Goal: Answer question/provide support

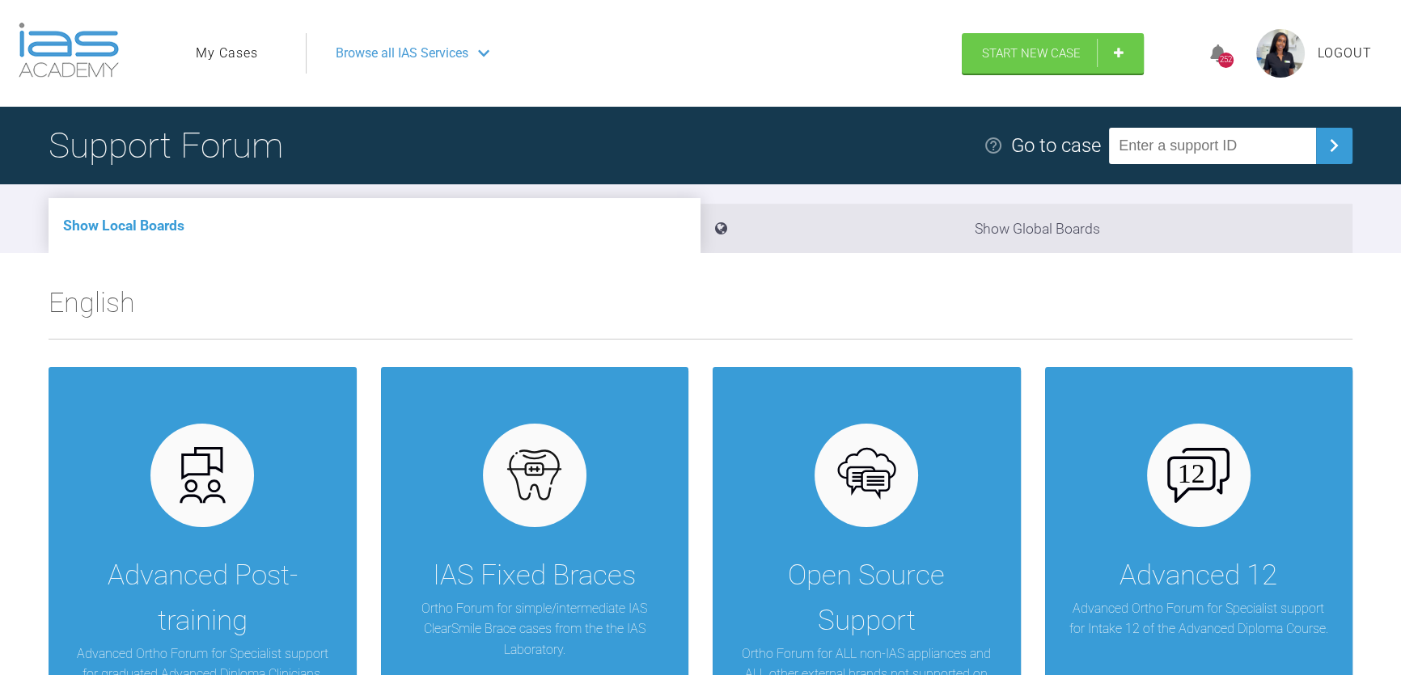
click at [231, 50] on link "My Cases" at bounding box center [227, 53] width 62 height 21
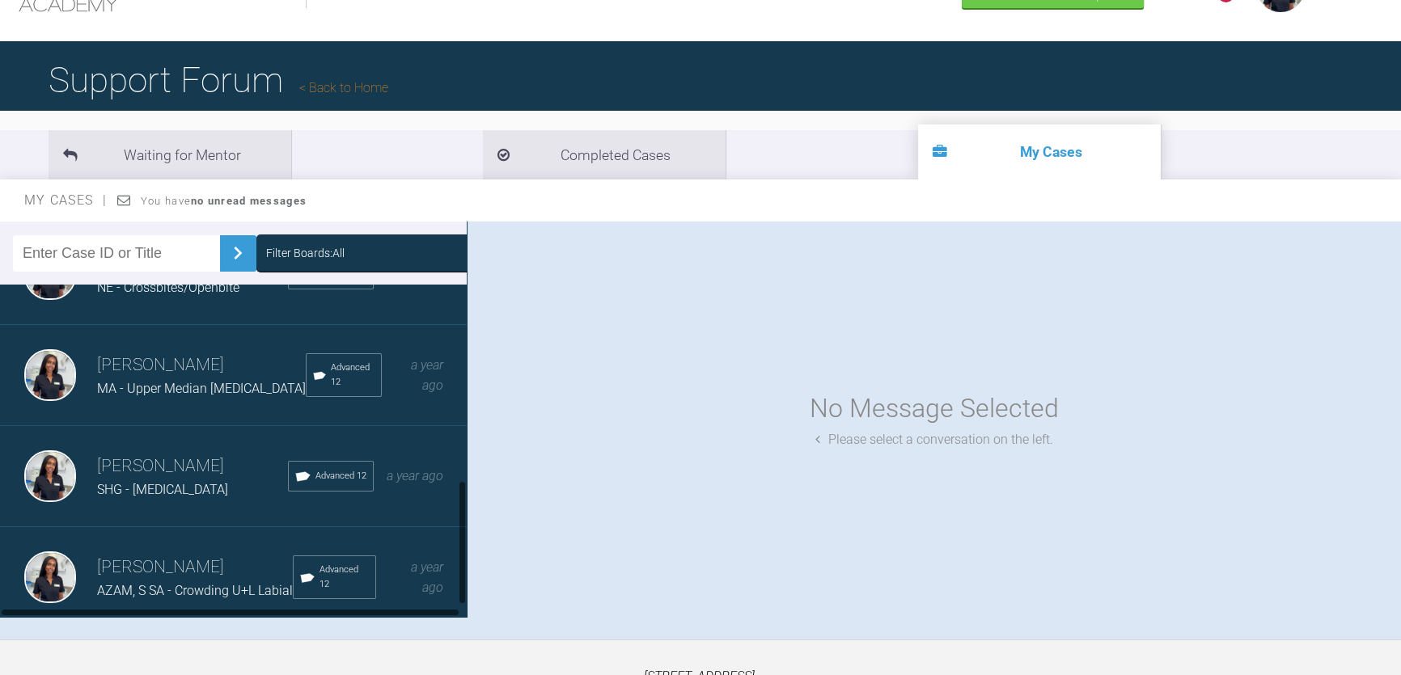
scroll to position [73, 0]
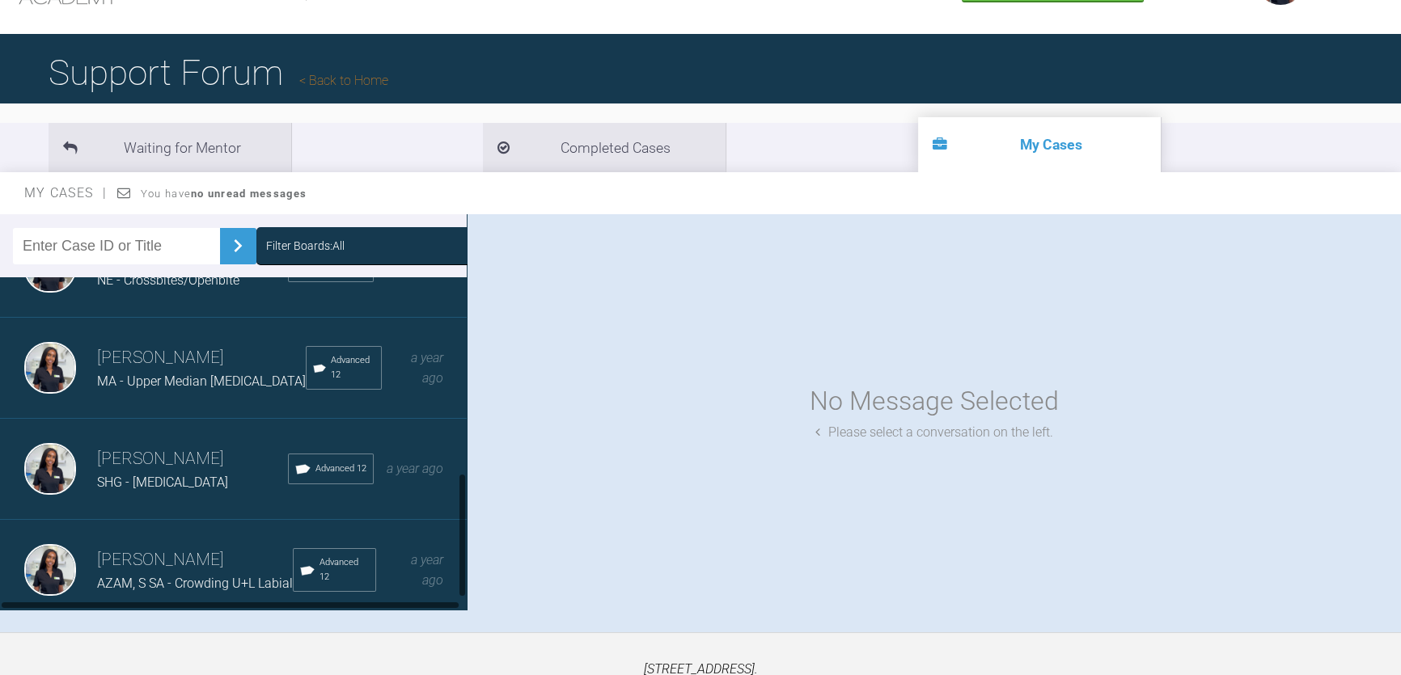
click at [168, 472] on div "SHG - [MEDICAL_DATA]" at bounding box center [192, 482] width 191 height 21
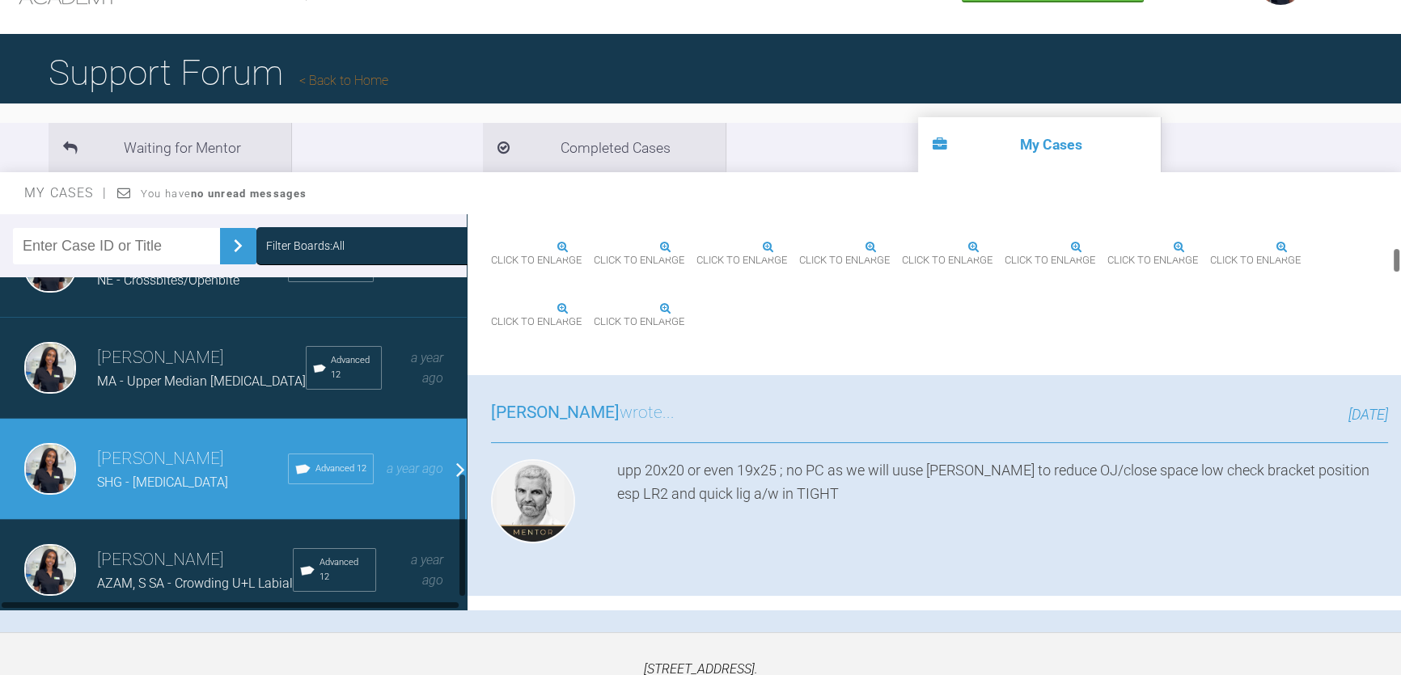
scroll to position [662, 0]
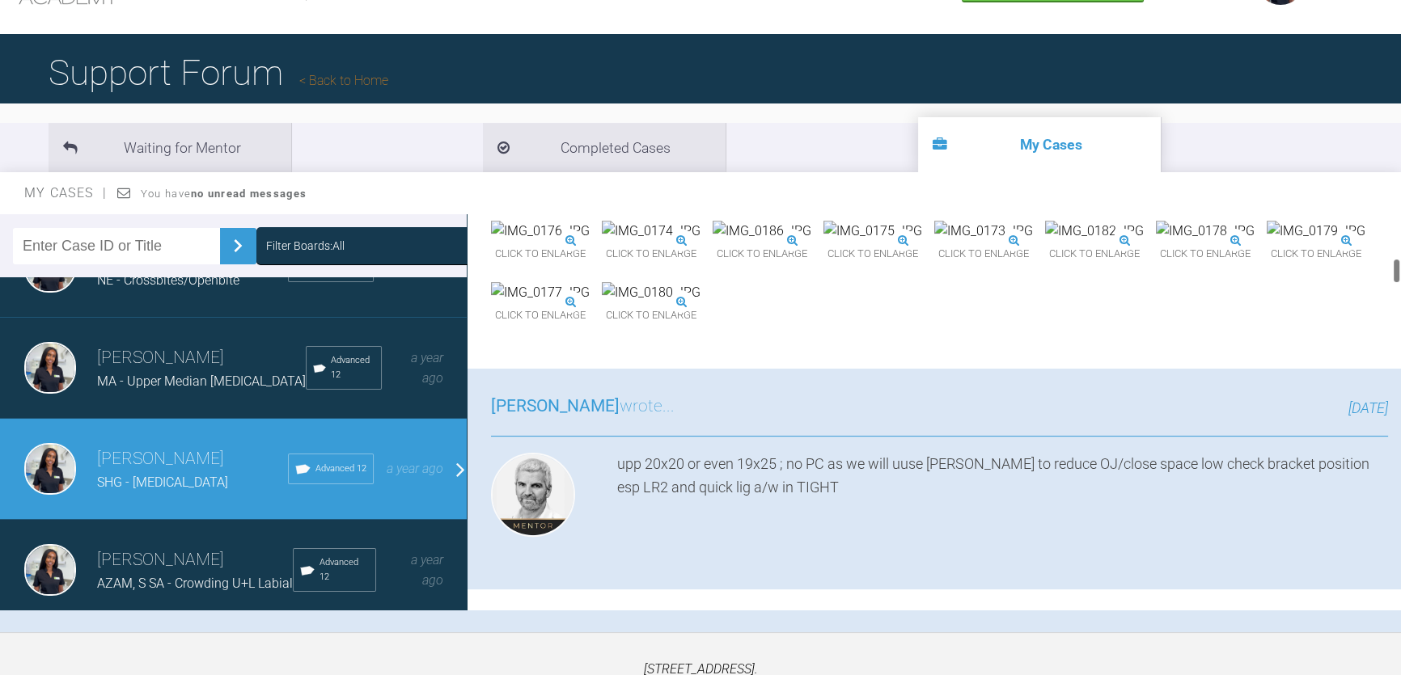
click at [700, 242] on img at bounding box center [651, 231] width 99 height 21
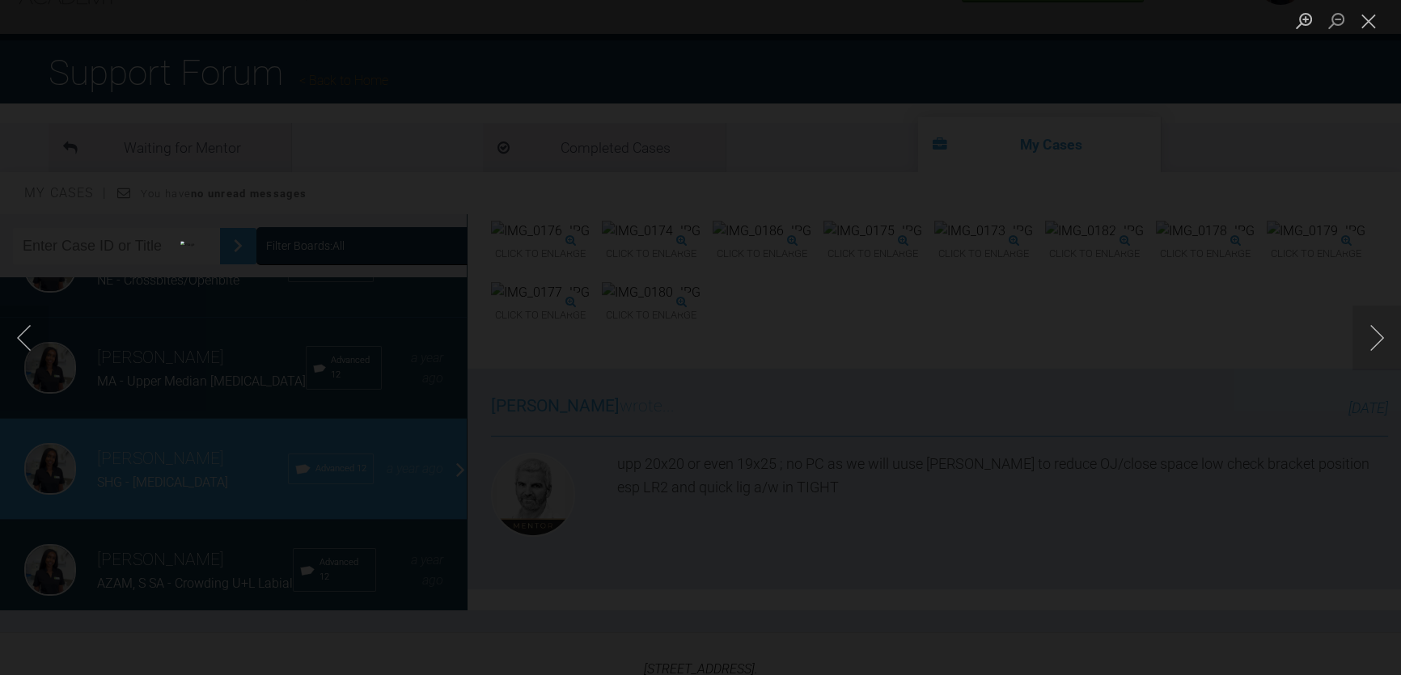
click at [1388, 72] on div "Lightbox" at bounding box center [700, 337] width 1401 height 675
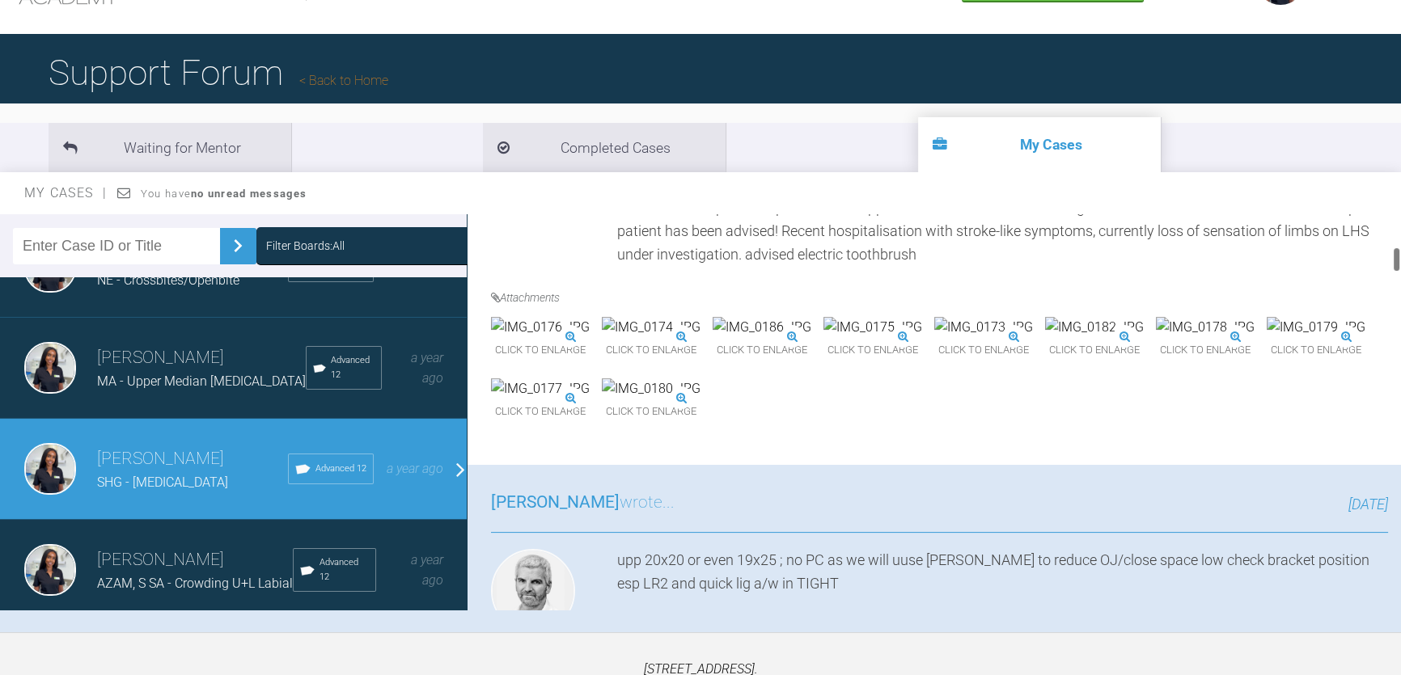
scroll to position [588, 0]
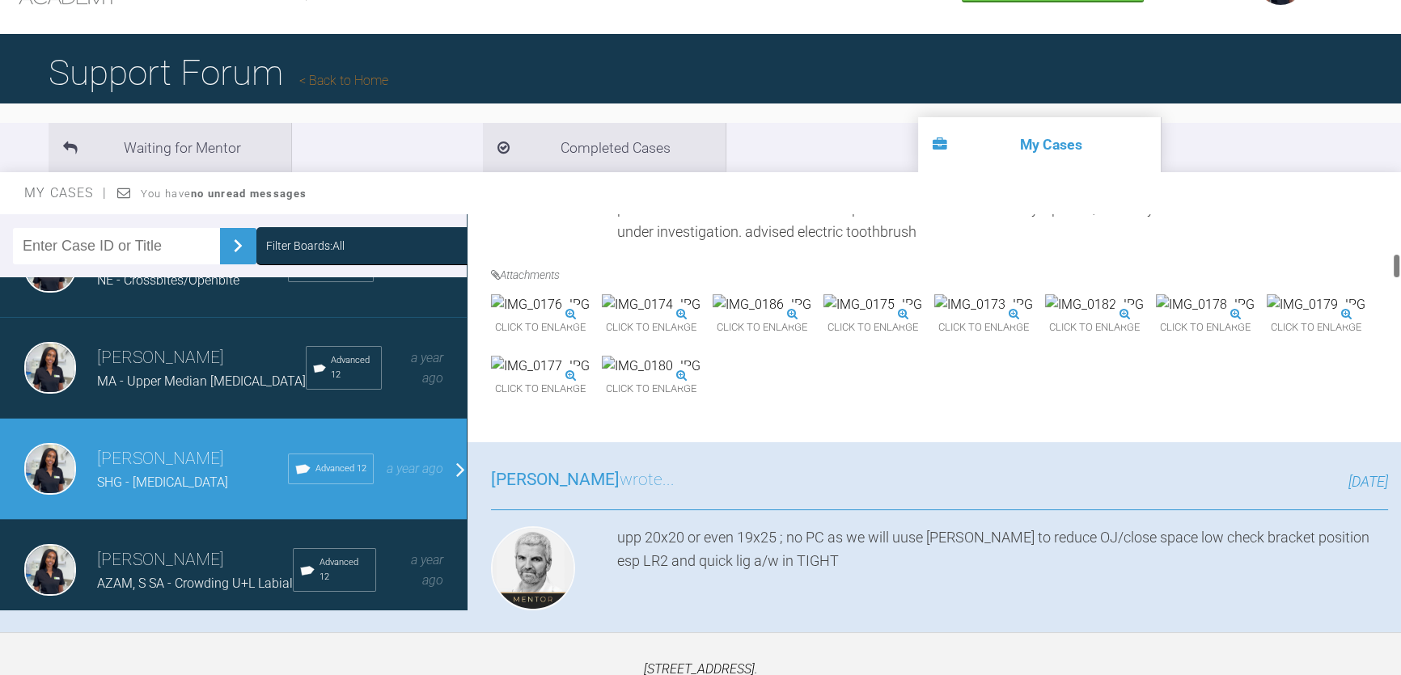
click at [700, 315] on img at bounding box center [651, 304] width 99 height 21
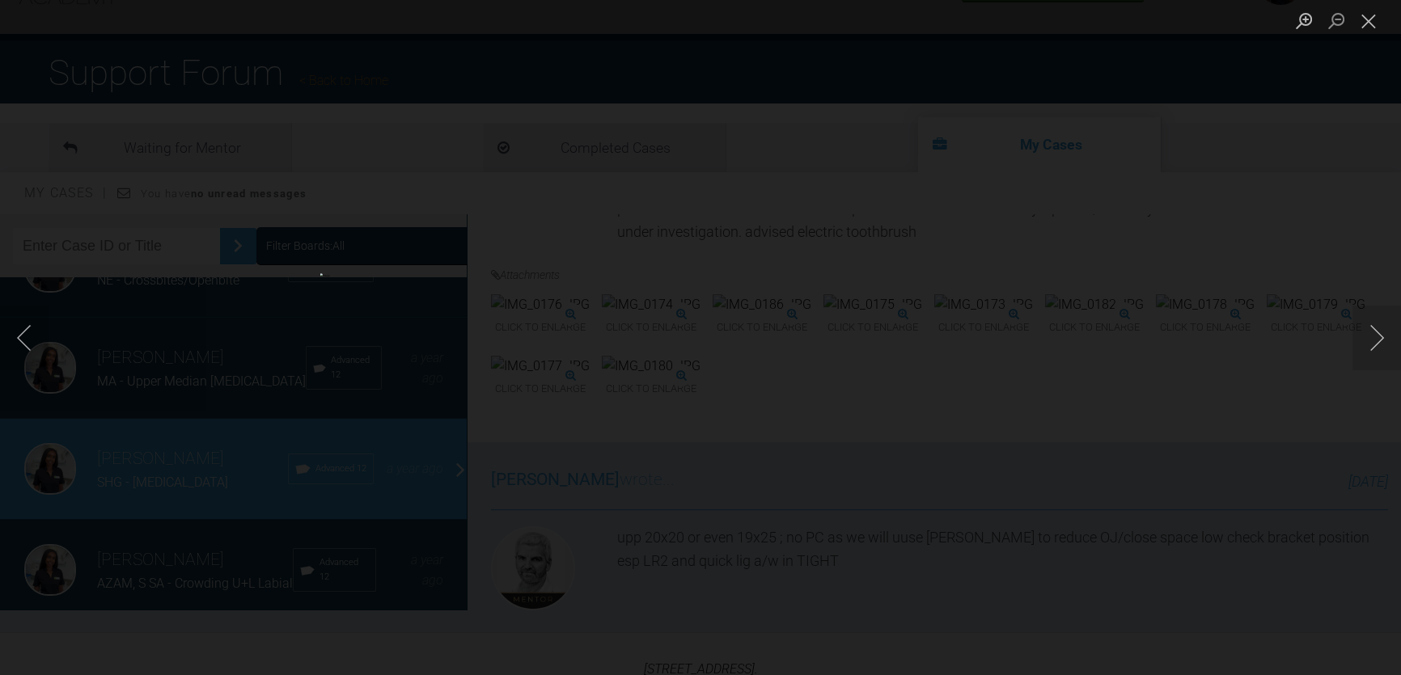
click at [1205, 302] on div "Lightbox" at bounding box center [700, 337] width 1401 height 675
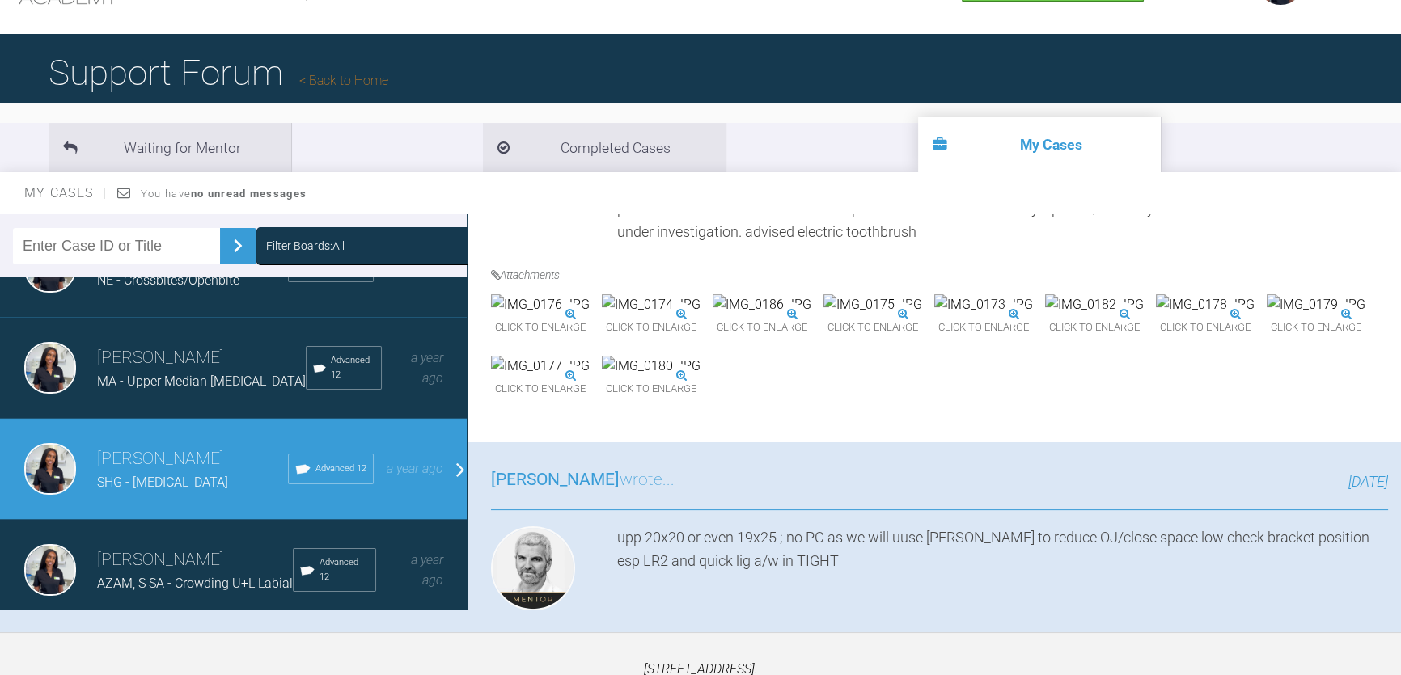
click at [700, 377] on img at bounding box center [651, 366] width 99 height 21
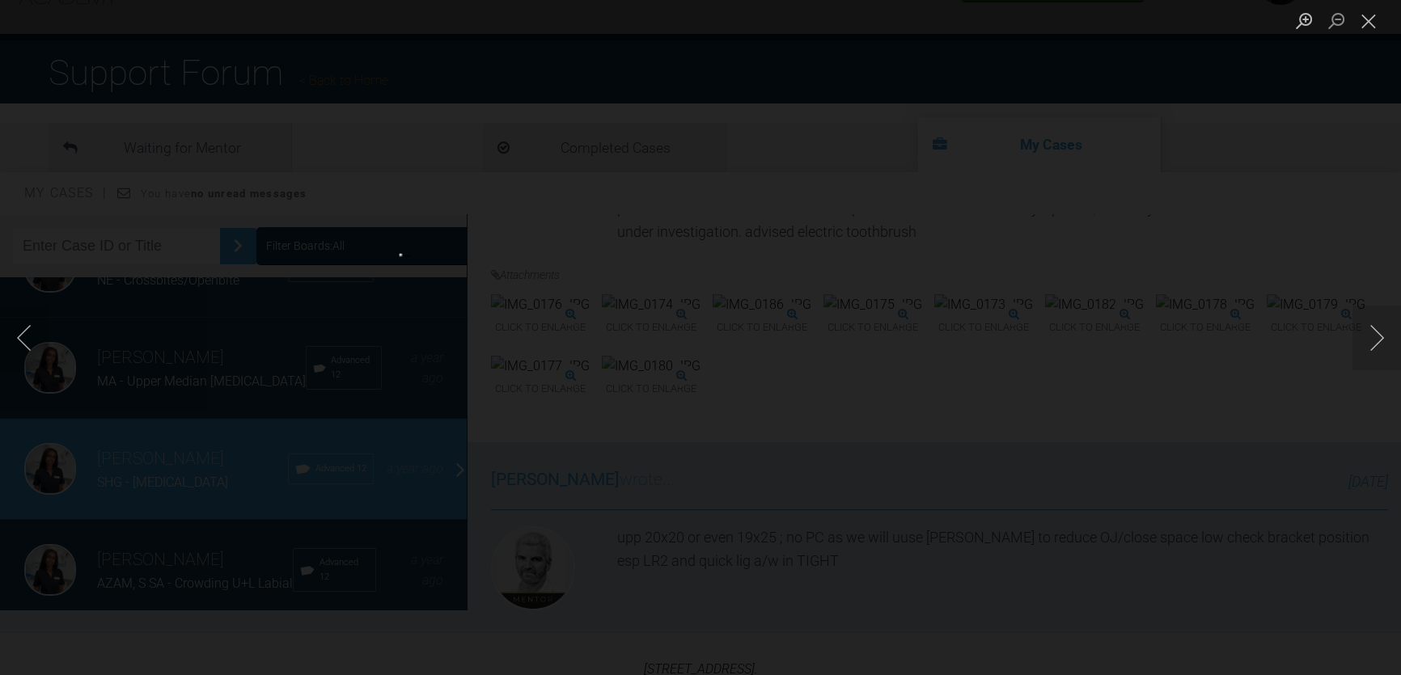
click at [841, 558] on div "Lightbox" at bounding box center [700, 337] width 1401 height 675
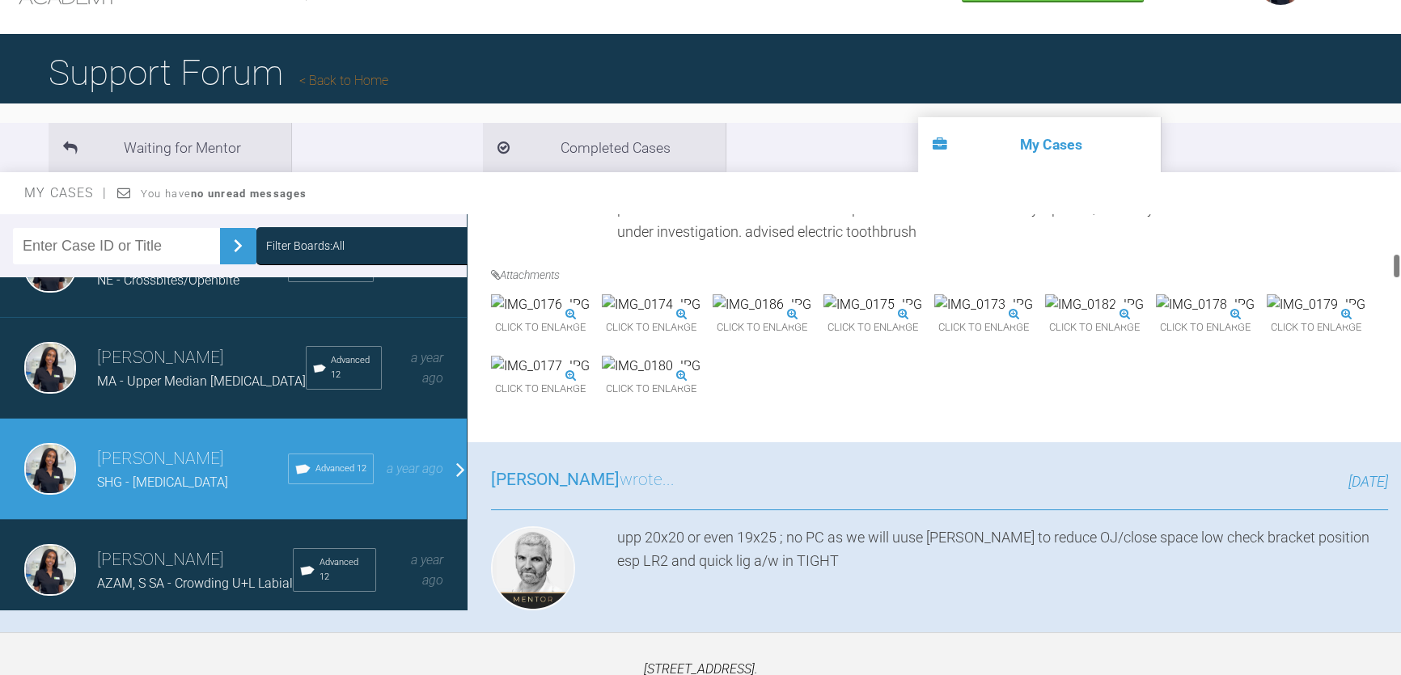
click at [811, 315] on img at bounding box center [761, 304] width 99 height 21
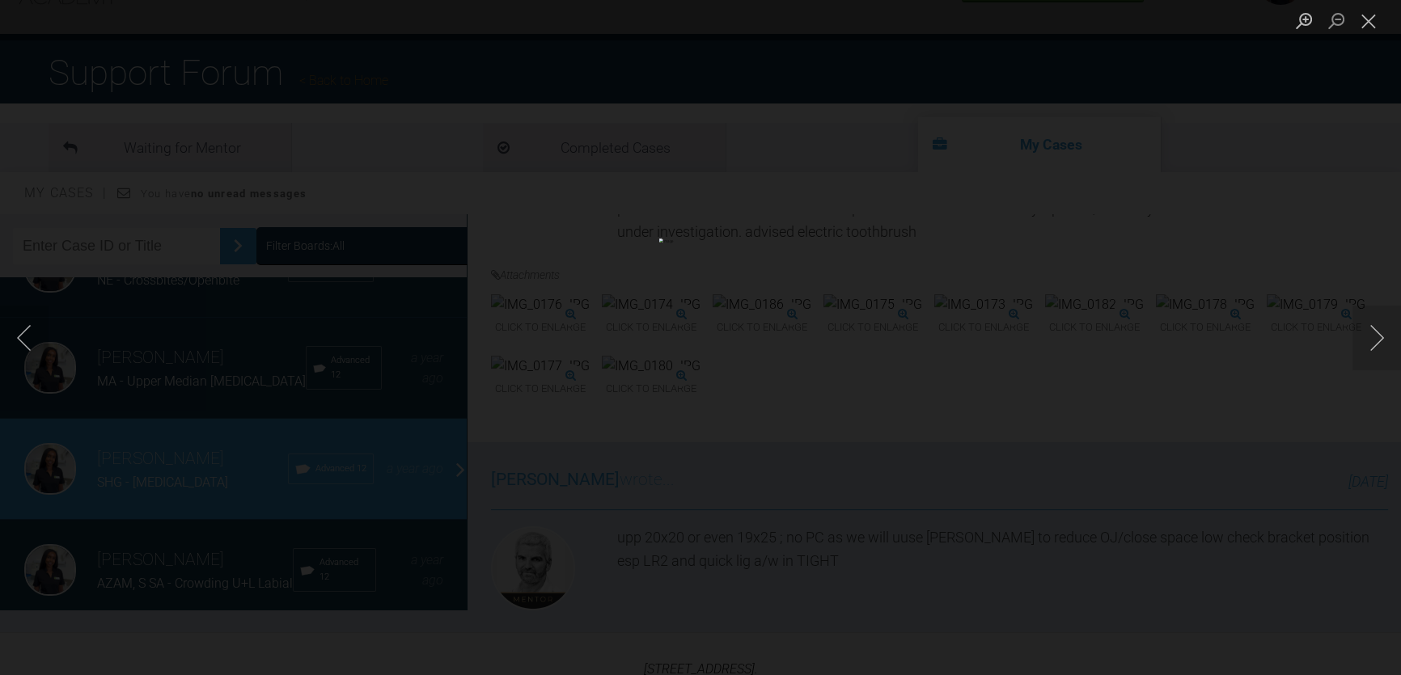
click at [1278, 209] on div "Lightbox" at bounding box center [700, 337] width 1401 height 675
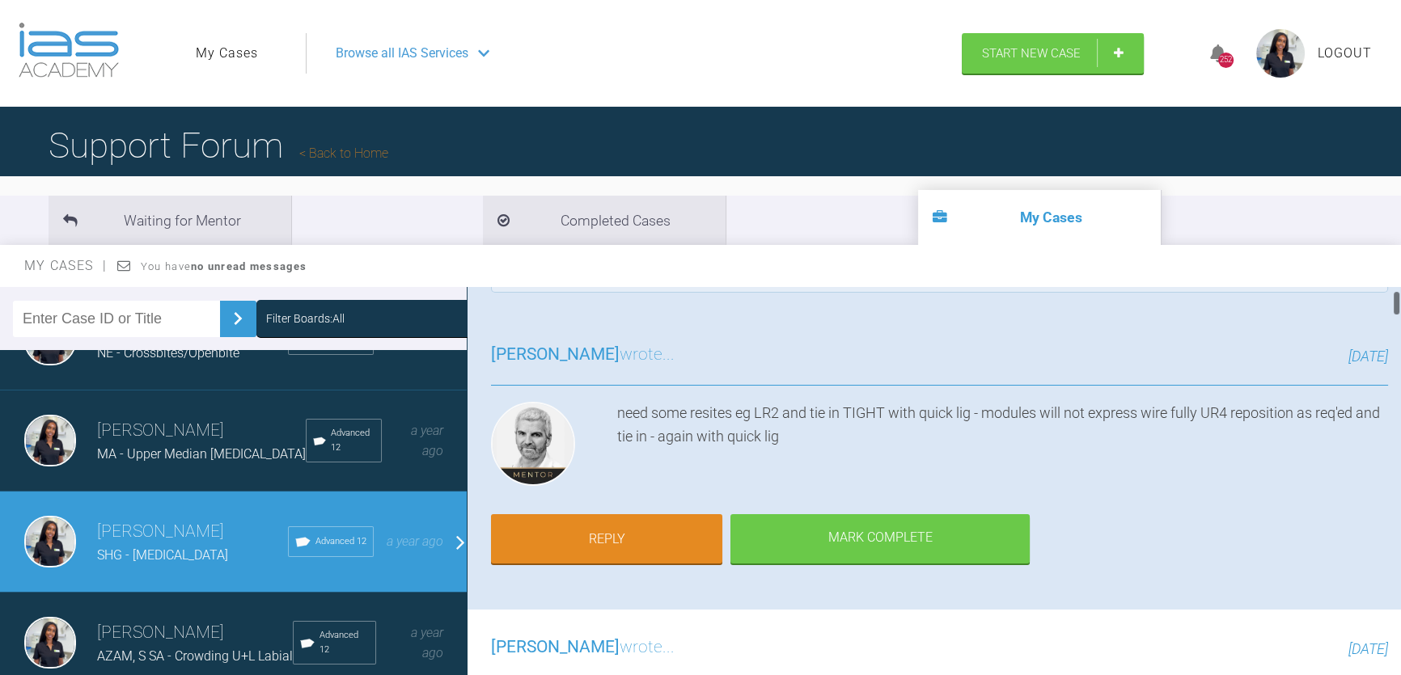
scroll to position [0, 0]
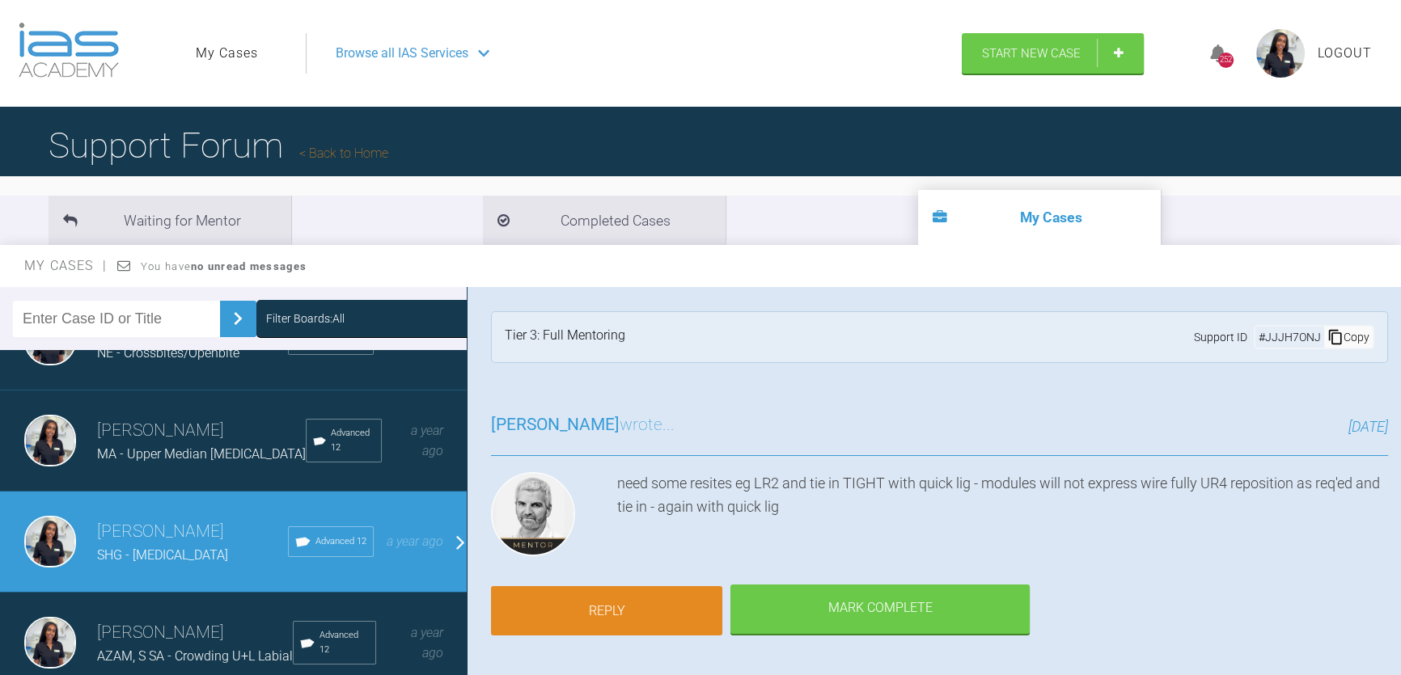
click at [617, 601] on link "Reply" at bounding box center [606, 611] width 231 height 50
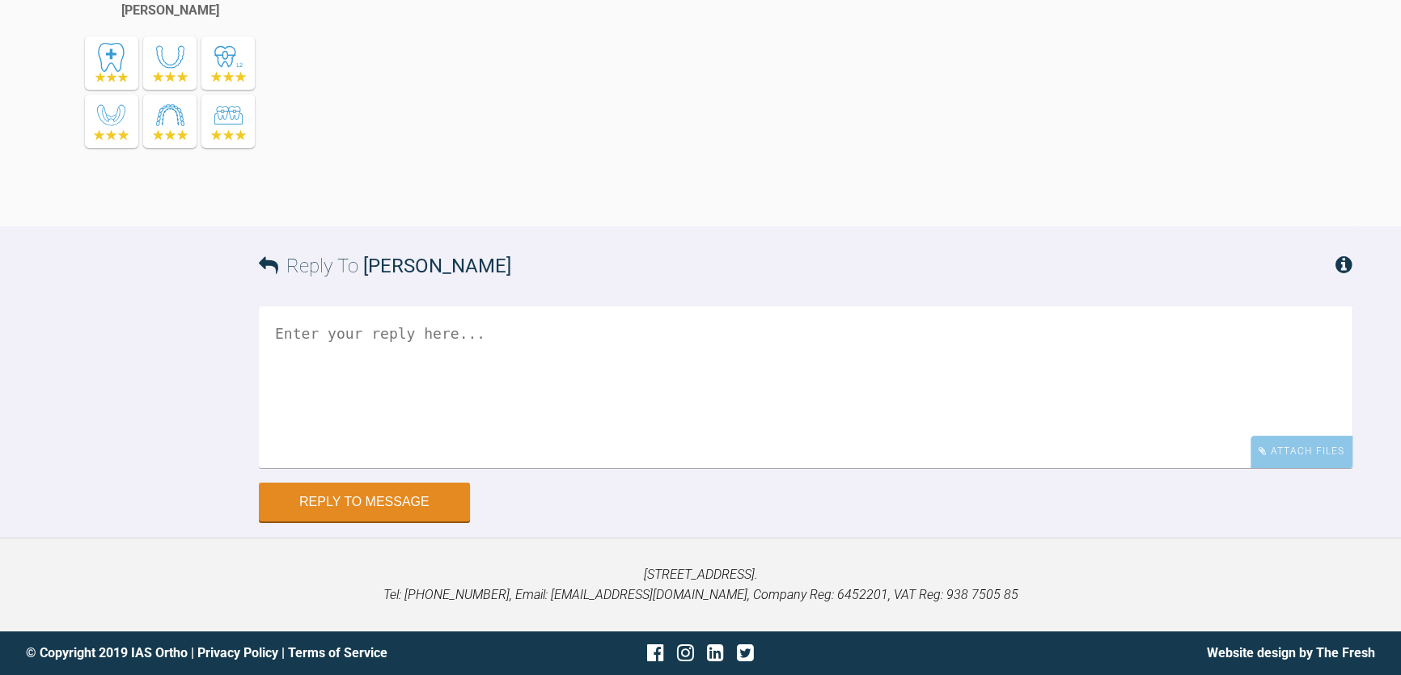
scroll to position [9233, 0]
click at [461, 361] on textarea at bounding box center [805, 387] width 1093 height 162
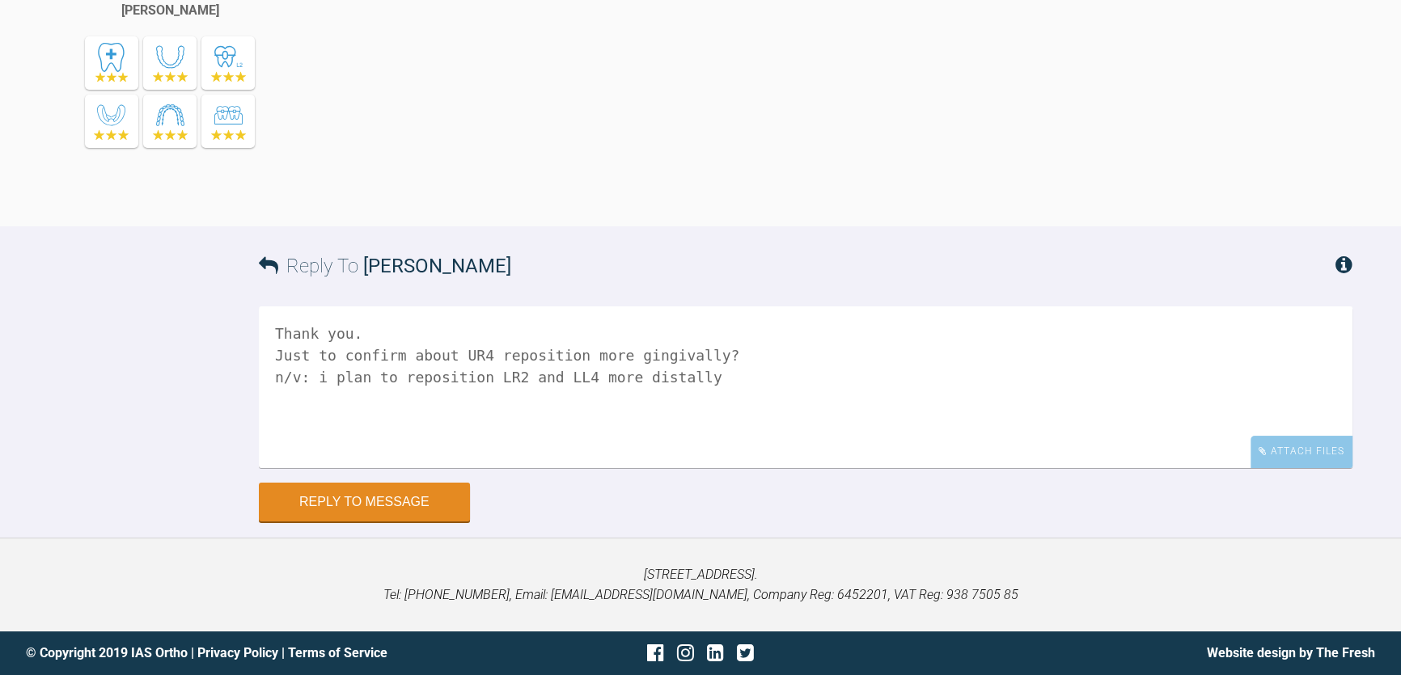
click at [509, 375] on textarea "Thank you. Just to confirm about UR4 reposition more gingivally? n/v: i plan to…" at bounding box center [805, 387] width 1093 height 162
click at [709, 381] on textarea "Thank you. Just to confirm about UR4 reposition more gingivally? n/v: i plan to…" at bounding box center [805, 387] width 1093 height 162
click at [483, 355] on textarea "Thank you. Just to confirm about UR4 reposition more gingivally? n/v: i plan to…" at bounding box center [805, 387] width 1093 height 162
click at [509, 376] on textarea "Thank you. Just to confirm about UR4 - do you mean to reposition more gingivall…" at bounding box center [805, 387] width 1093 height 162
click at [845, 376] on textarea "Thank you. Just to confirm about UR4 - do you mean to reposition more gingivall…" at bounding box center [805, 387] width 1093 height 162
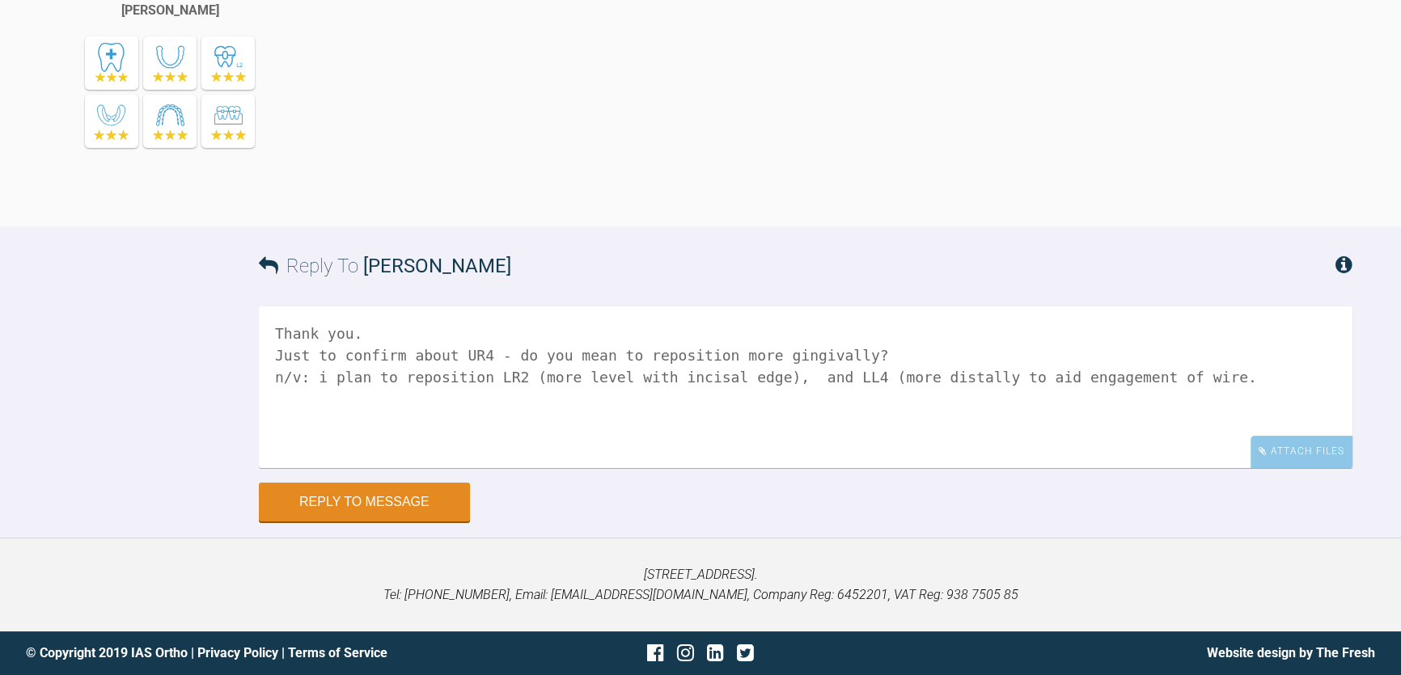
click at [1198, 361] on textarea "Thank you. Just to confirm about UR4 - do you mean to reposition more gingivall…" at bounding box center [805, 387] width 1093 height 162
click at [1189, 374] on textarea "Thank you. Just to confirm about UR4 - do you mean to reposition more gingivall…" at bounding box center [805, 387] width 1093 height 162
type textarea "Thank you. Just to confirm about UR4 - do you mean to reposition more gingivall…"
click at [436, 505] on button "Reply to Message" at bounding box center [364, 503] width 211 height 39
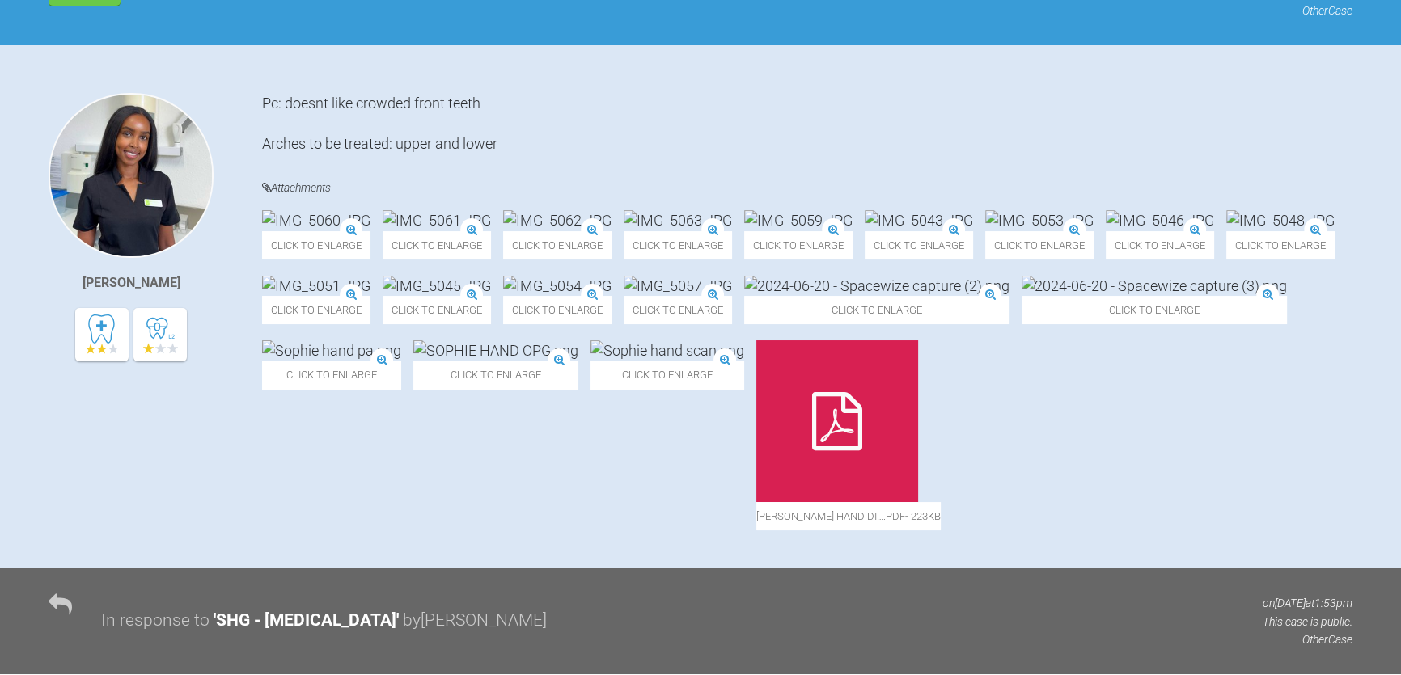
scroll to position [0, 0]
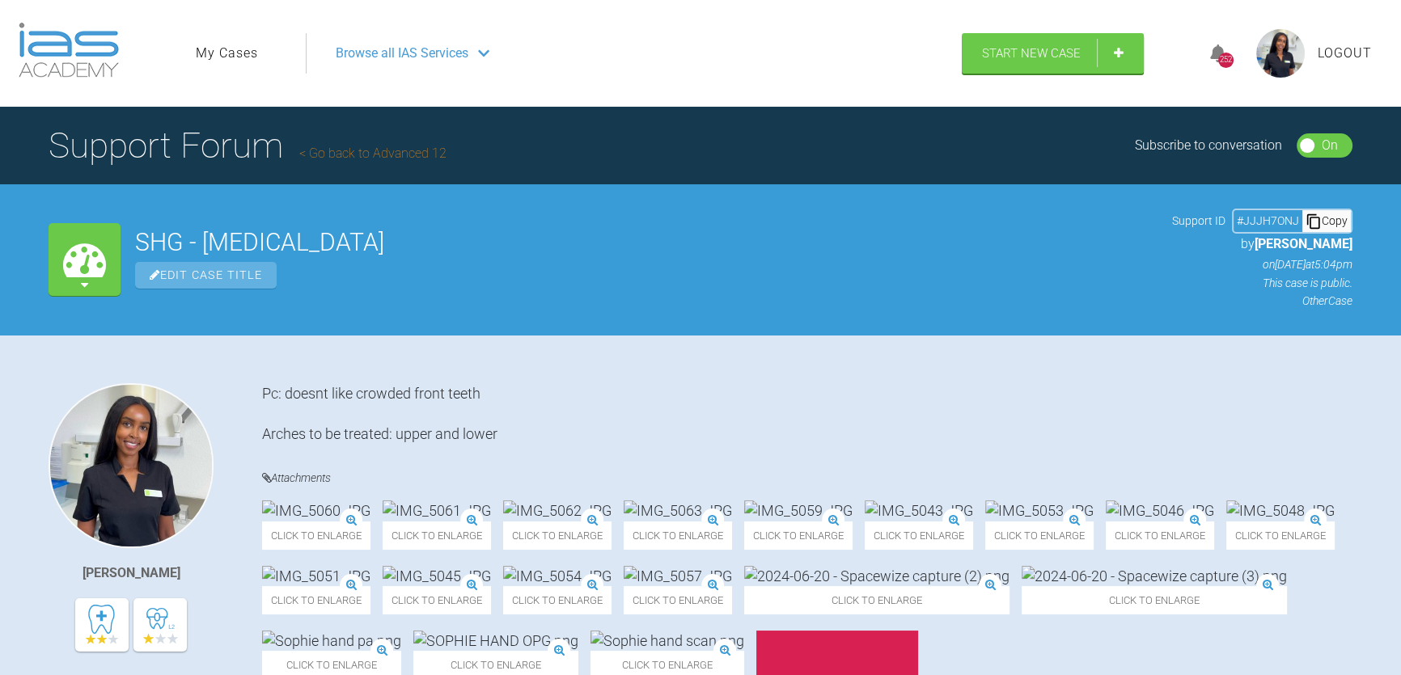
click at [413, 55] on span "Browse all IAS Services" at bounding box center [402, 53] width 133 height 21
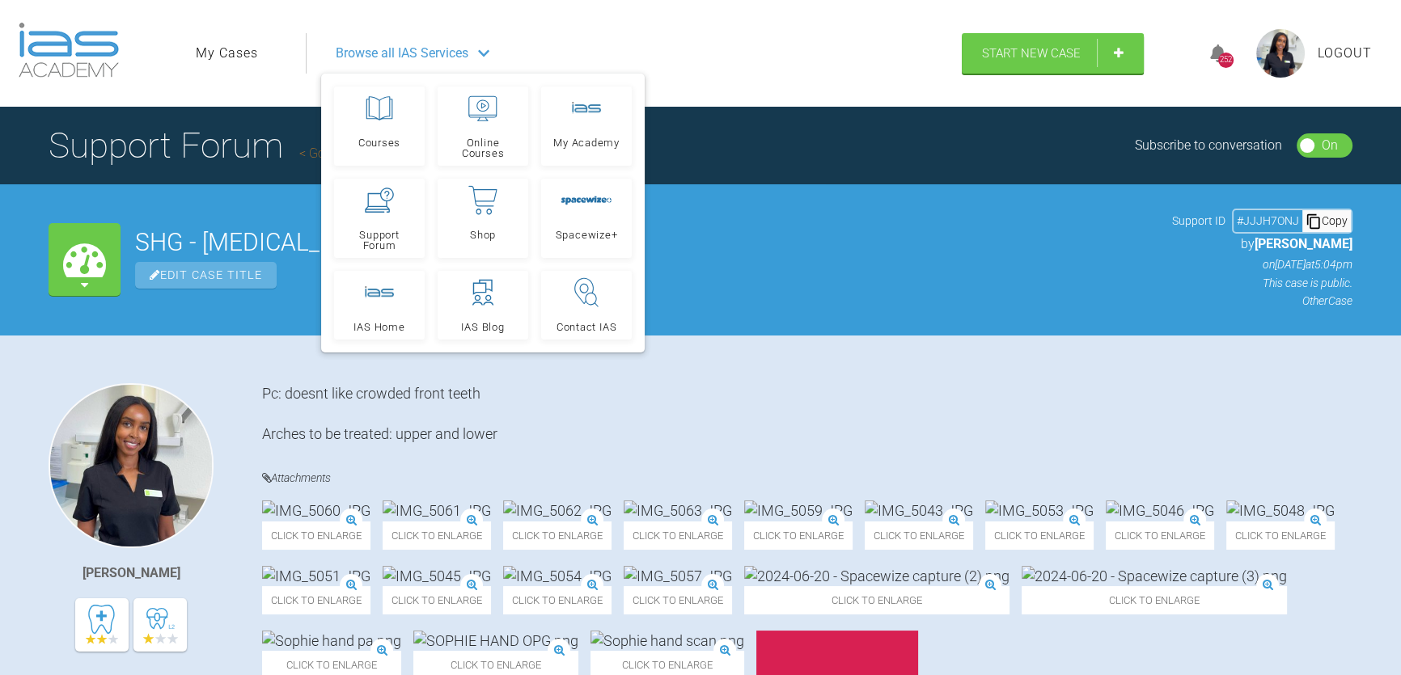
click at [250, 66] on ul "My Cases" at bounding box center [251, 53] width 110 height 40
click at [239, 55] on link "My Cases" at bounding box center [227, 53] width 62 height 21
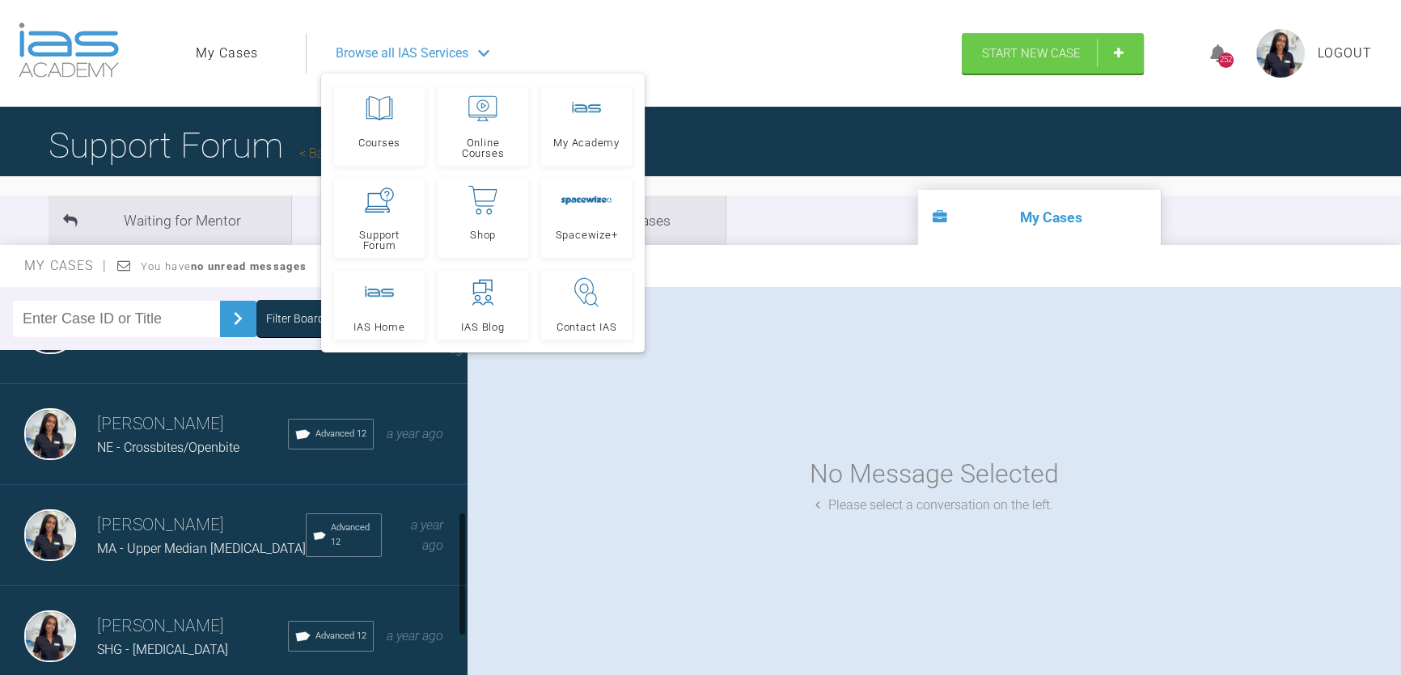
scroll to position [284, 0]
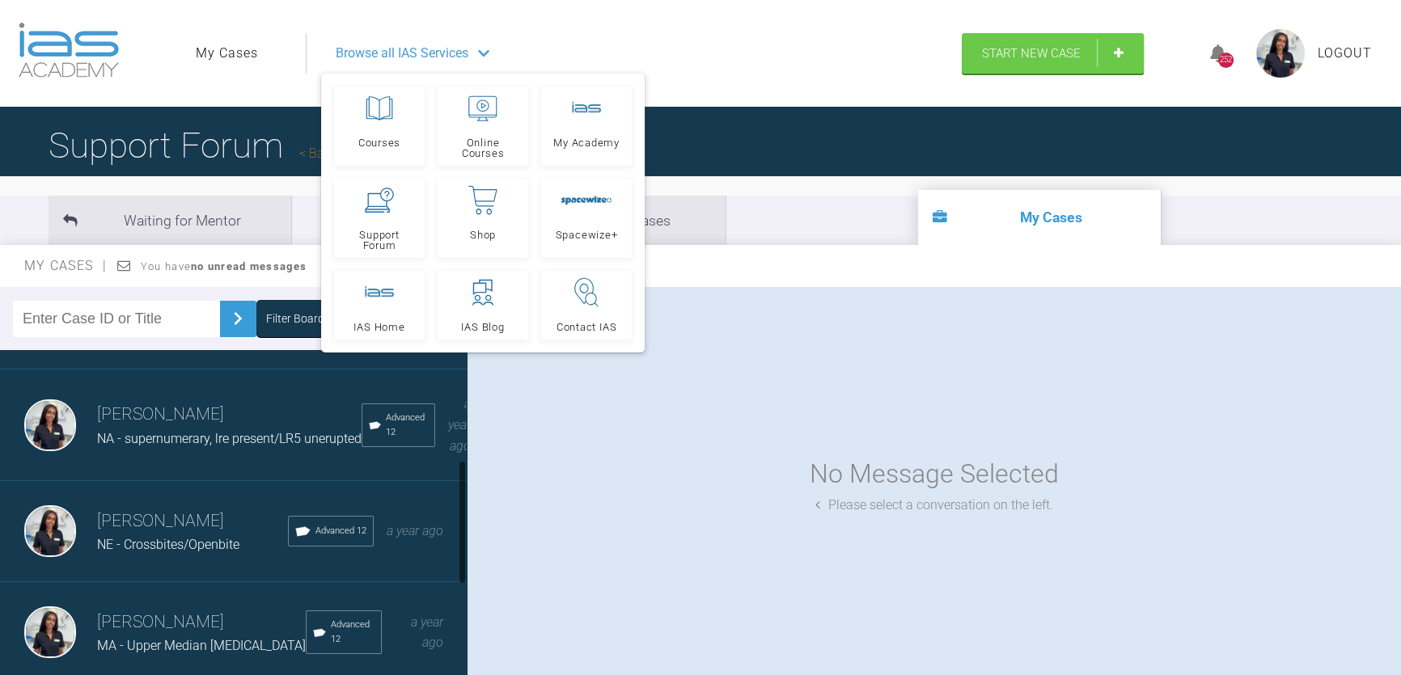
click at [155, 462] on div "[PERSON_NAME] NA - supernumerary, lre present/LR5 unerupted Advanced 12 a year …" at bounding box center [239, 426] width 478 height 112
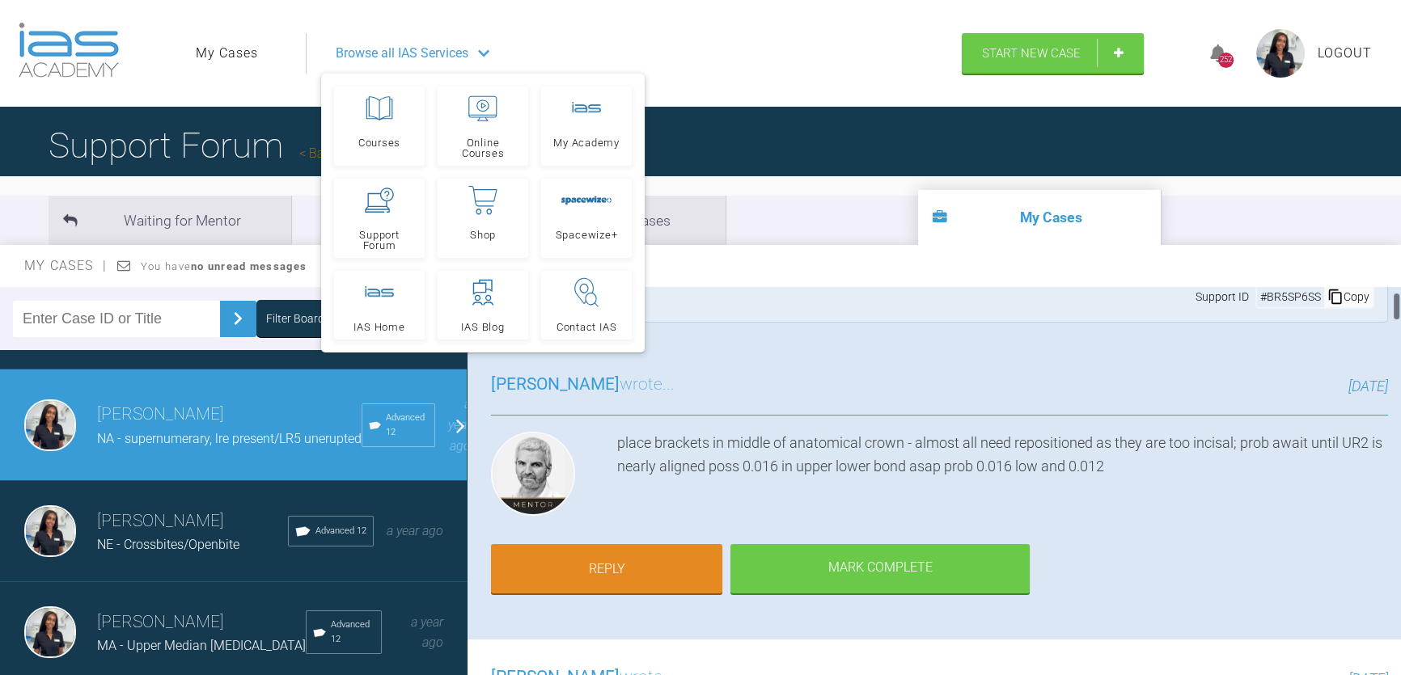
scroll to position [73, 0]
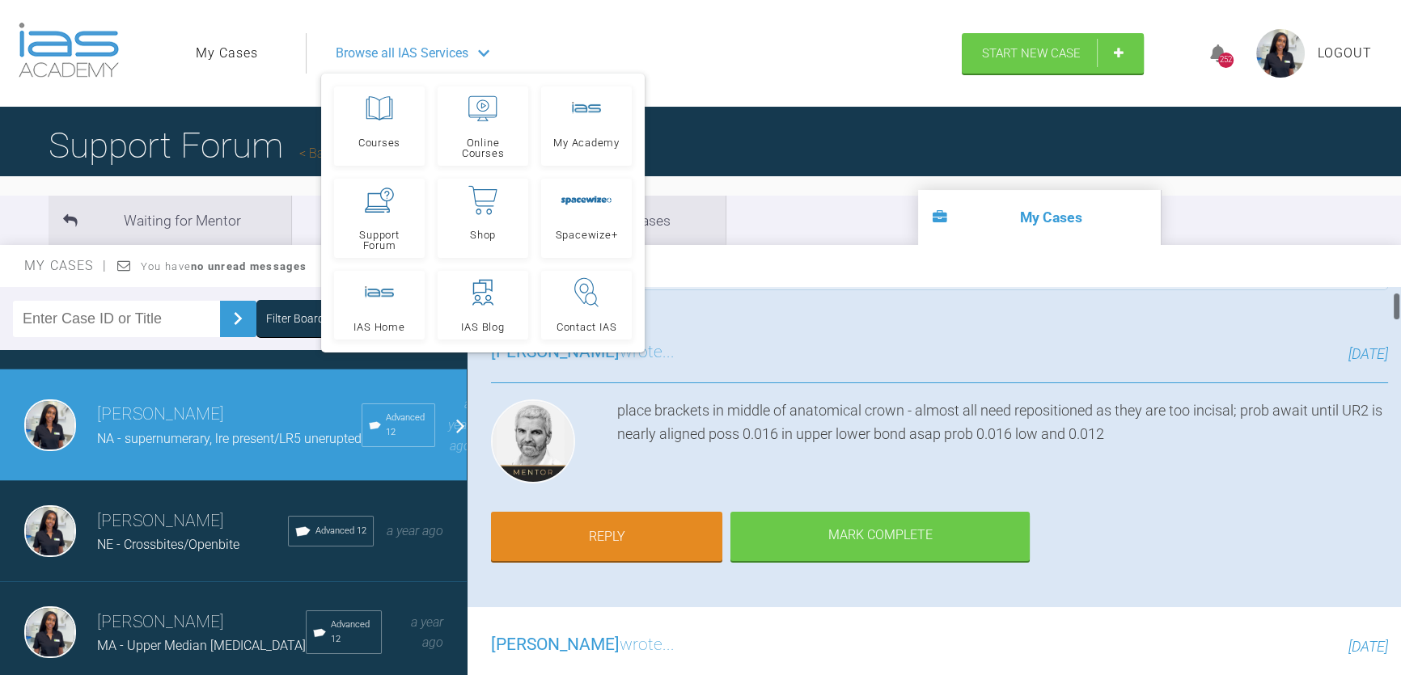
click at [712, 429] on div "place brackets in middle of anatomical crown - almost all need repositioned as …" at bounding box center [1002, 444] width 771 height 91
drag, startPoint x: 754, startPoint y: 433, endPoint x: 1130, endPoint y: 446, distance: 376.3
click at [1130, 446] on div "place brackets in middle of anatomical crown - almost all need repositioned as …" at bounding box center [1002, 444] width 771 height 91
click at [1140, 459] on div "place brackets in middle of anatomical crown - almost all need repositioned as …" at bounding box center [1002, 444] width 771 height 91
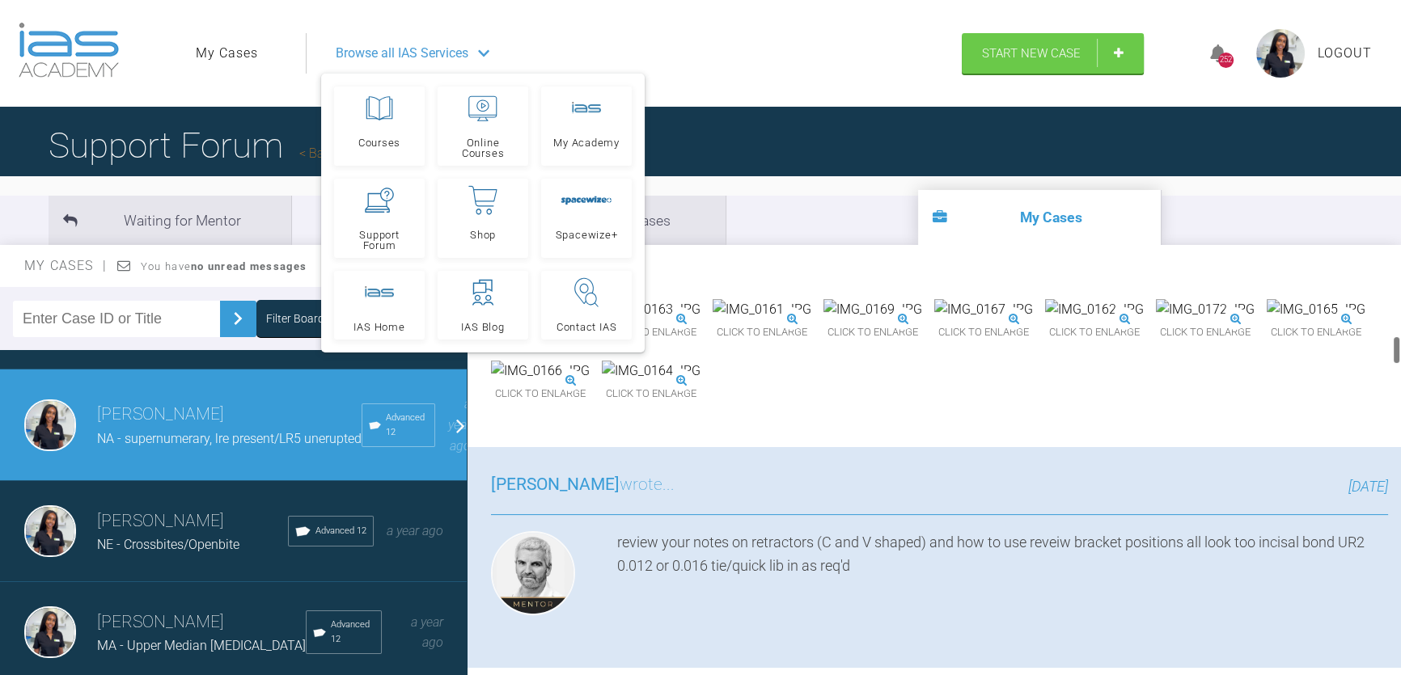
scroll to position [662, 0]
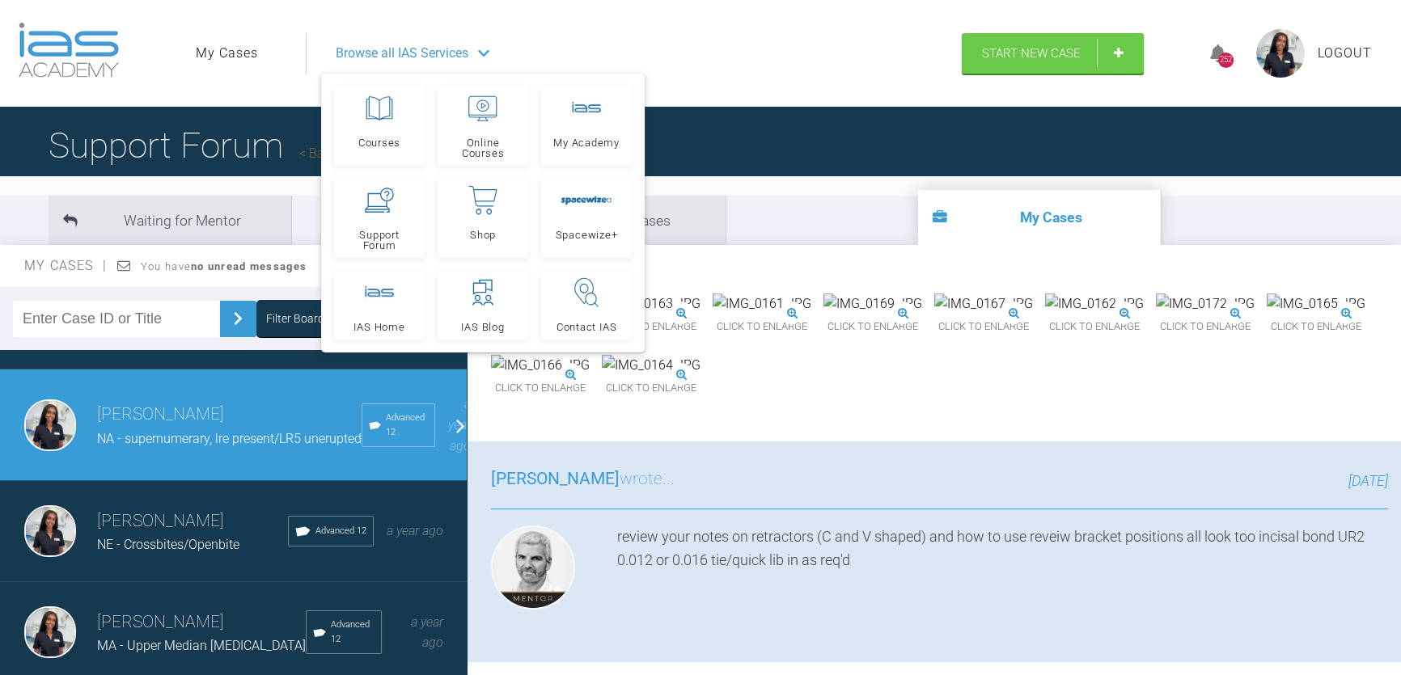
click at [1156, 315] on img at bounding box center [1205, 304] width 99 height 21
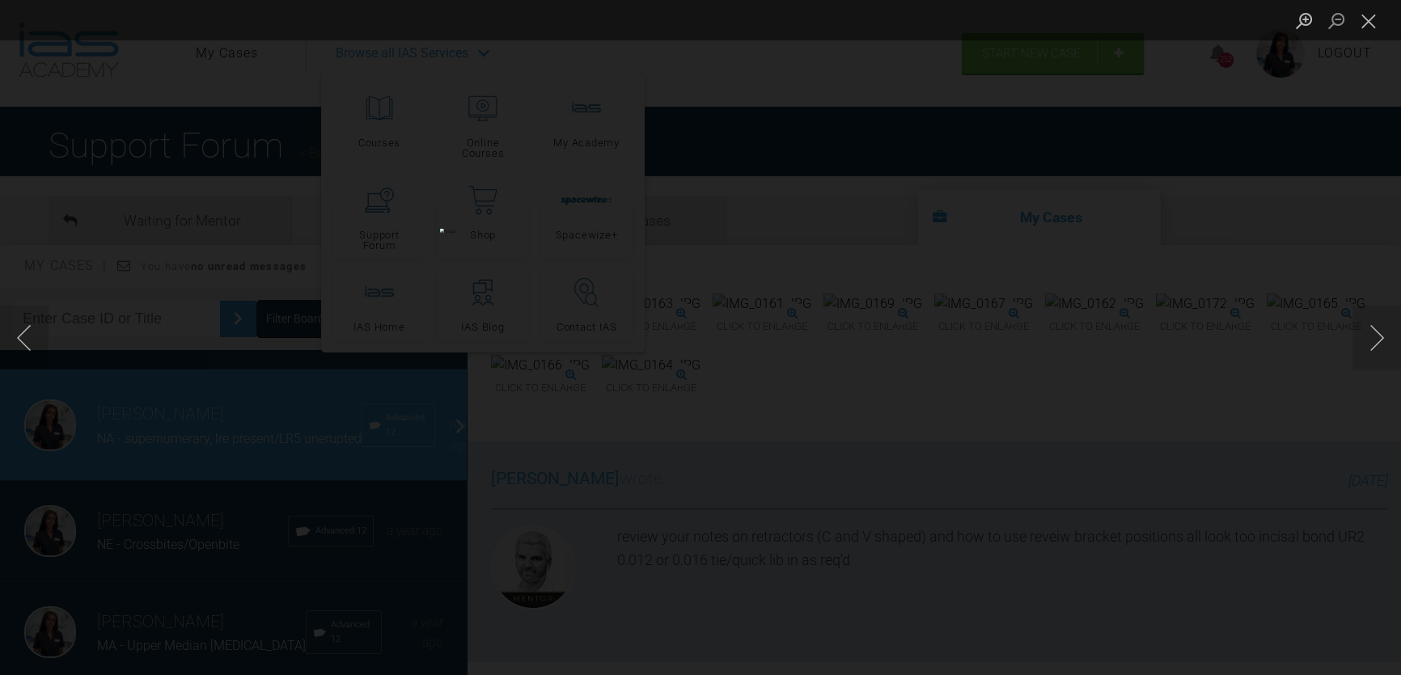
click at [1223, 487] on div "Lightbox" at bounding box center [700, 337] width 1401 height 675
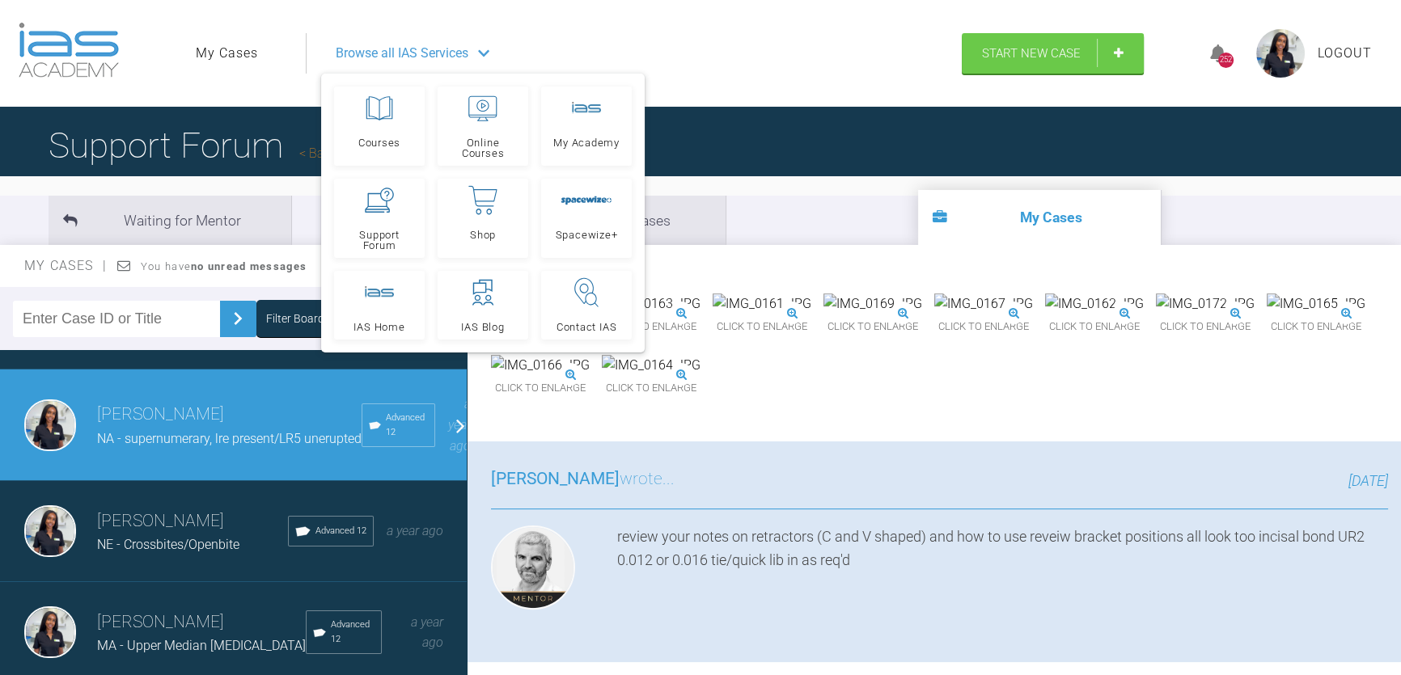
click at [1033, 315] on img at bounding box center [983, 304] width 99 height 21
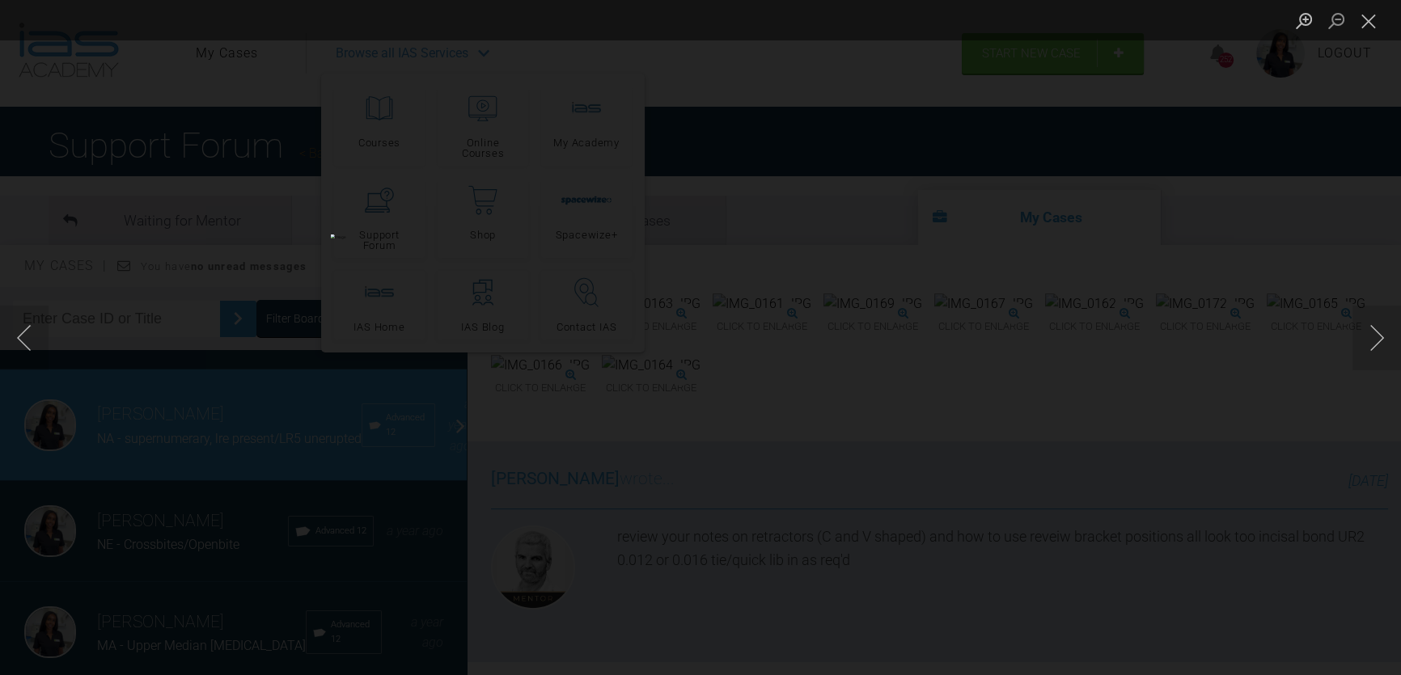
click at [1375, 25] on button "Close lightbox" at bounding box center [1368, 20] width 32 height 28
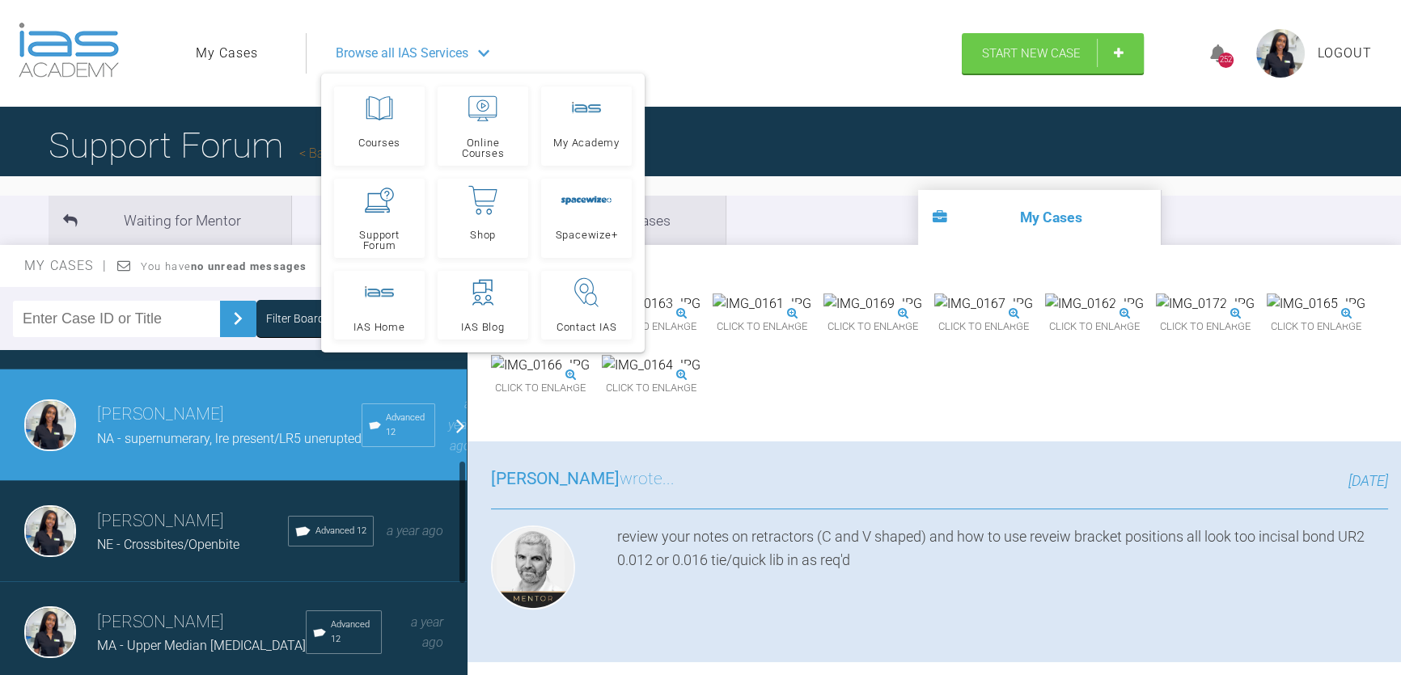
click at [150, 550] on span "NE - Crossbites/Openbite" at bounding box center [168, 544] width 142 height 15
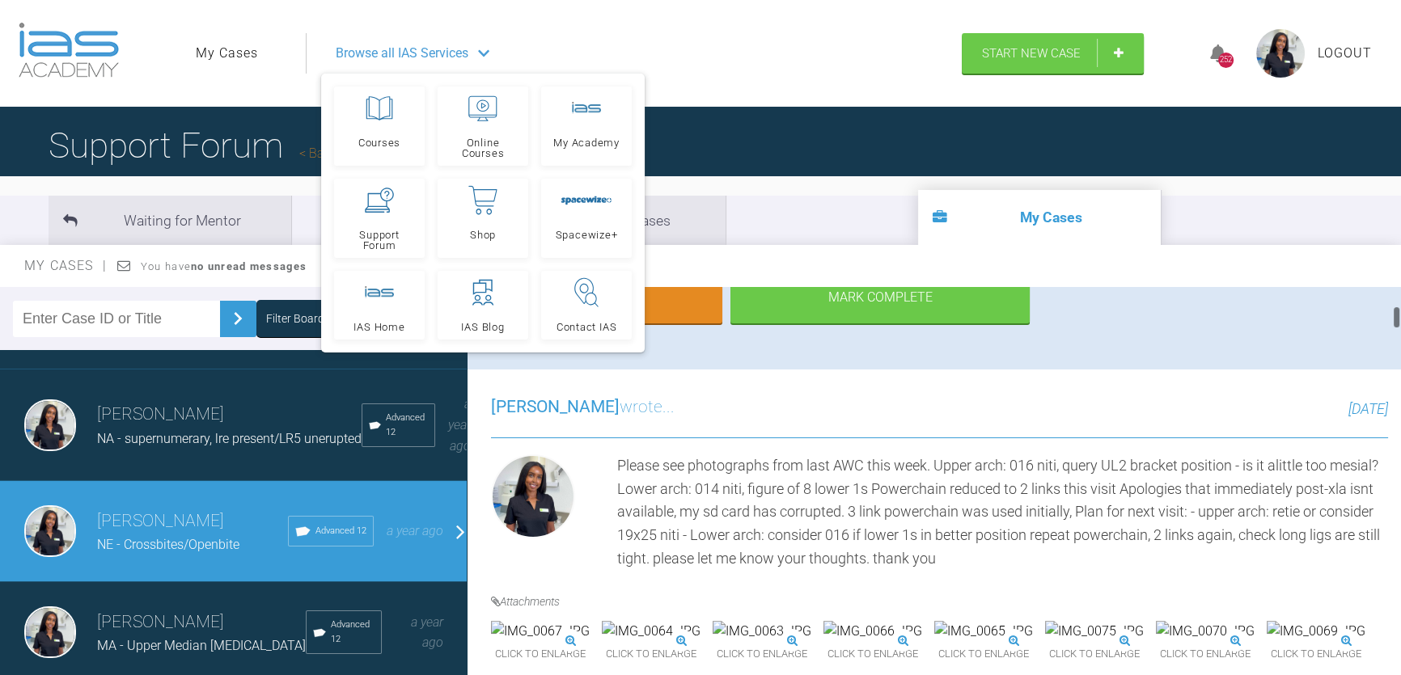
scroll to position [367, 0]
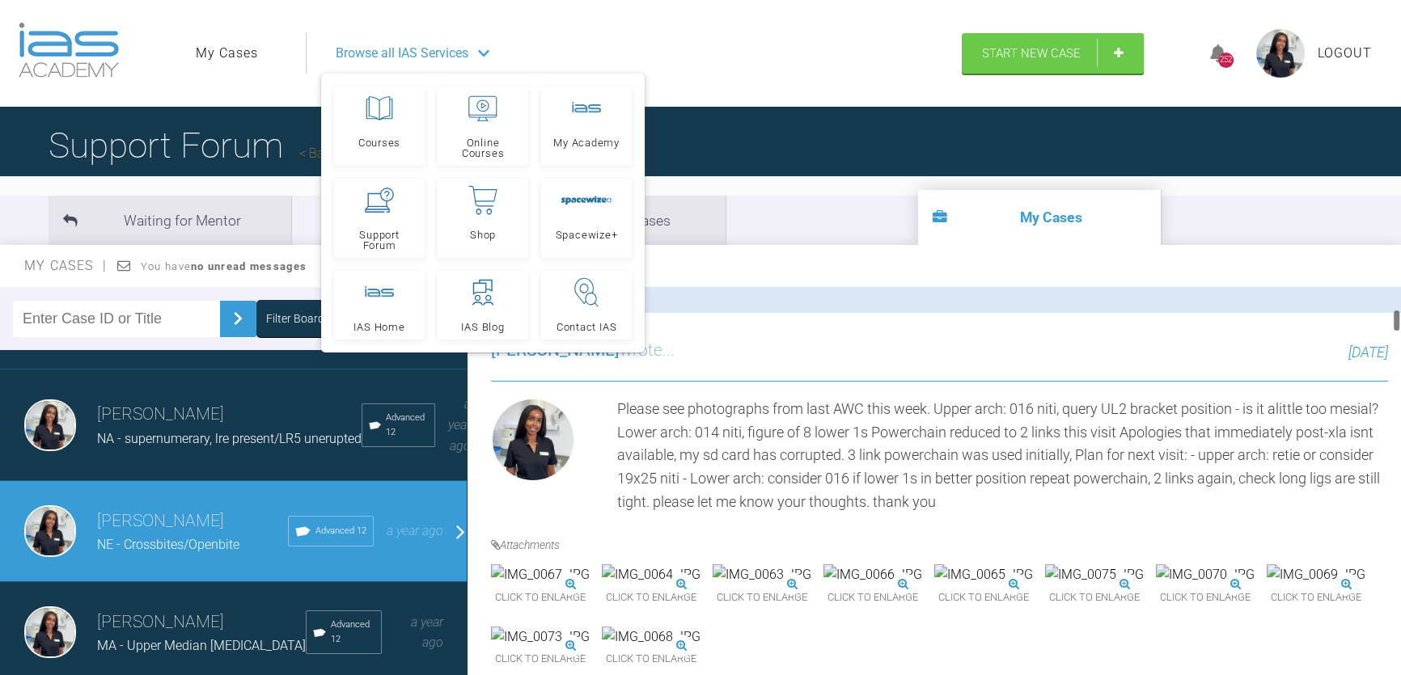
click at [816, 415] on div "Please see photographs from last AWC this week. Upper arch: 016 niti, query UL2…" at bounding box center [1002, 456] width 771 height 116
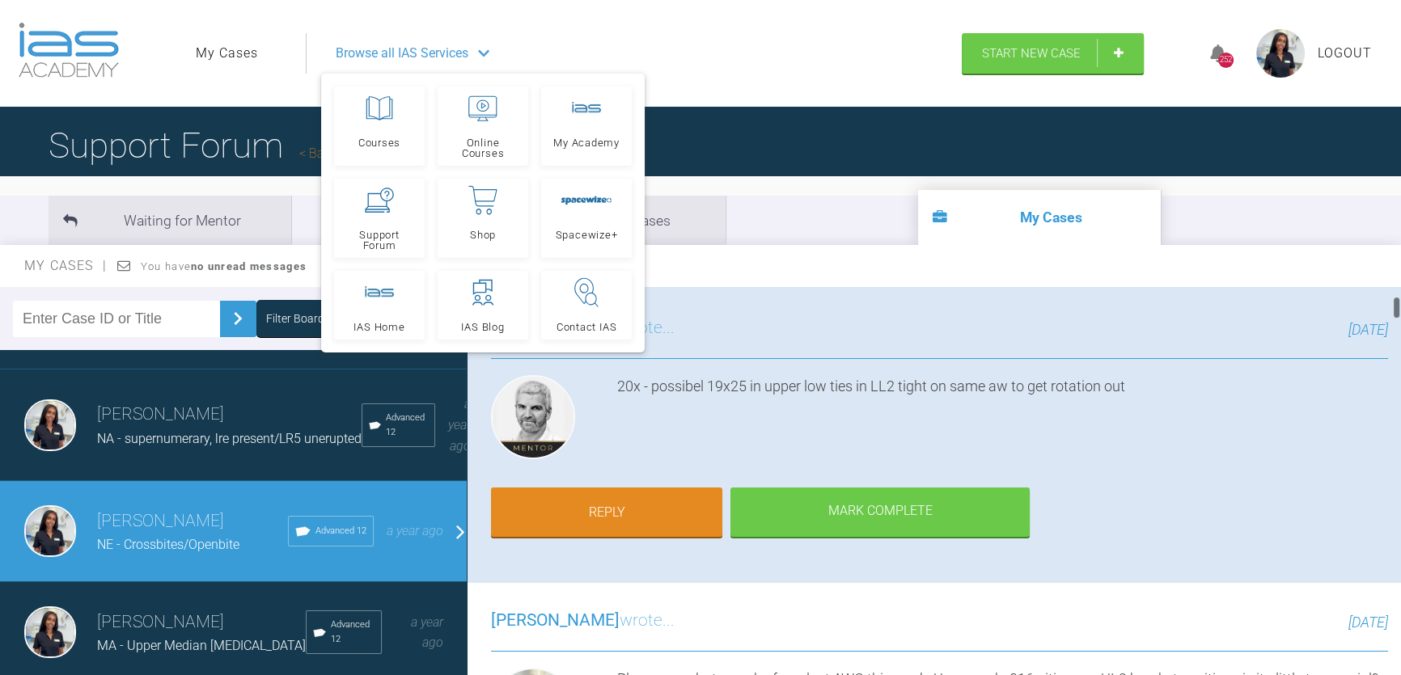
scroll to position [73, 0]
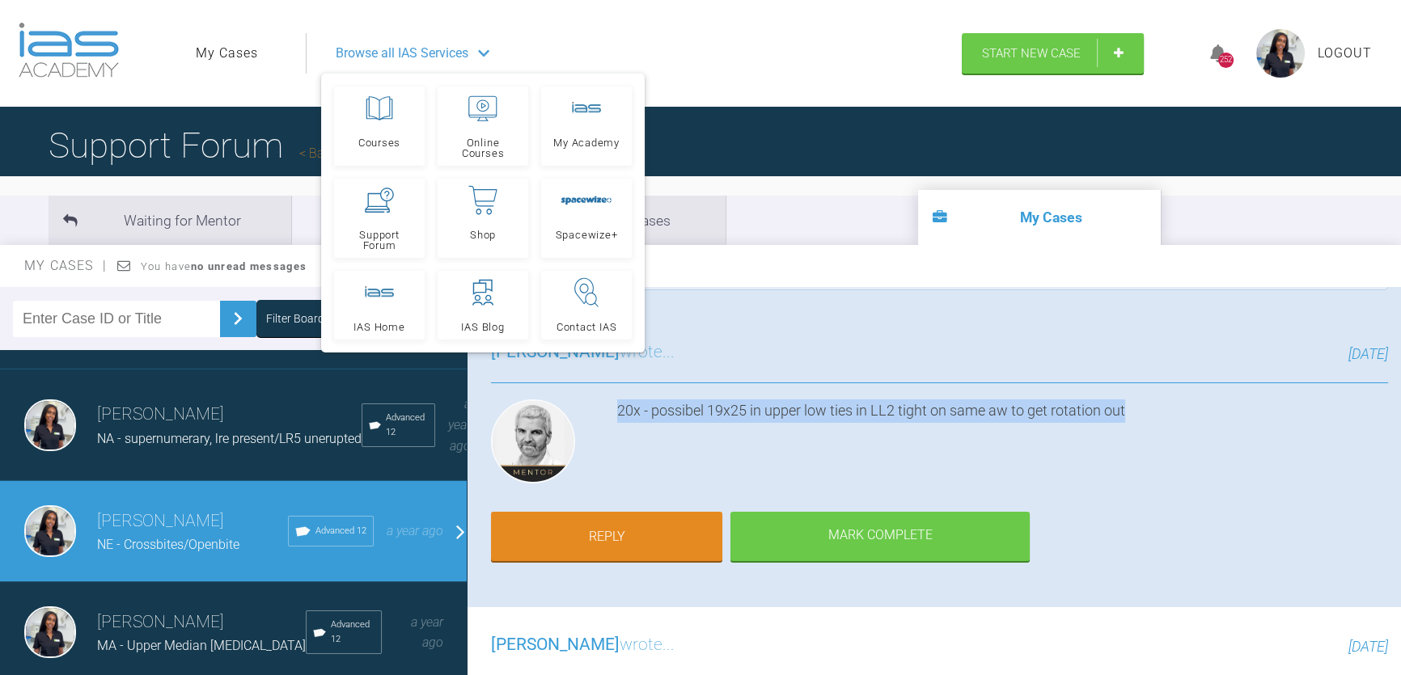
drag, startPoint x: 1131, startPoint y: 409, endPoint x: 607, endPoint y: 416, distance: 523.3
click at [607, 416] on div "20x - possibel 19x25 in upper low ties in LL2 tight on same aw to get rotation …" at bounding box center [939, 444] width 897 height 91
copy div "20x - possibel 19x25 in upper low ties in LL2 tight on same aw to get rotation …"
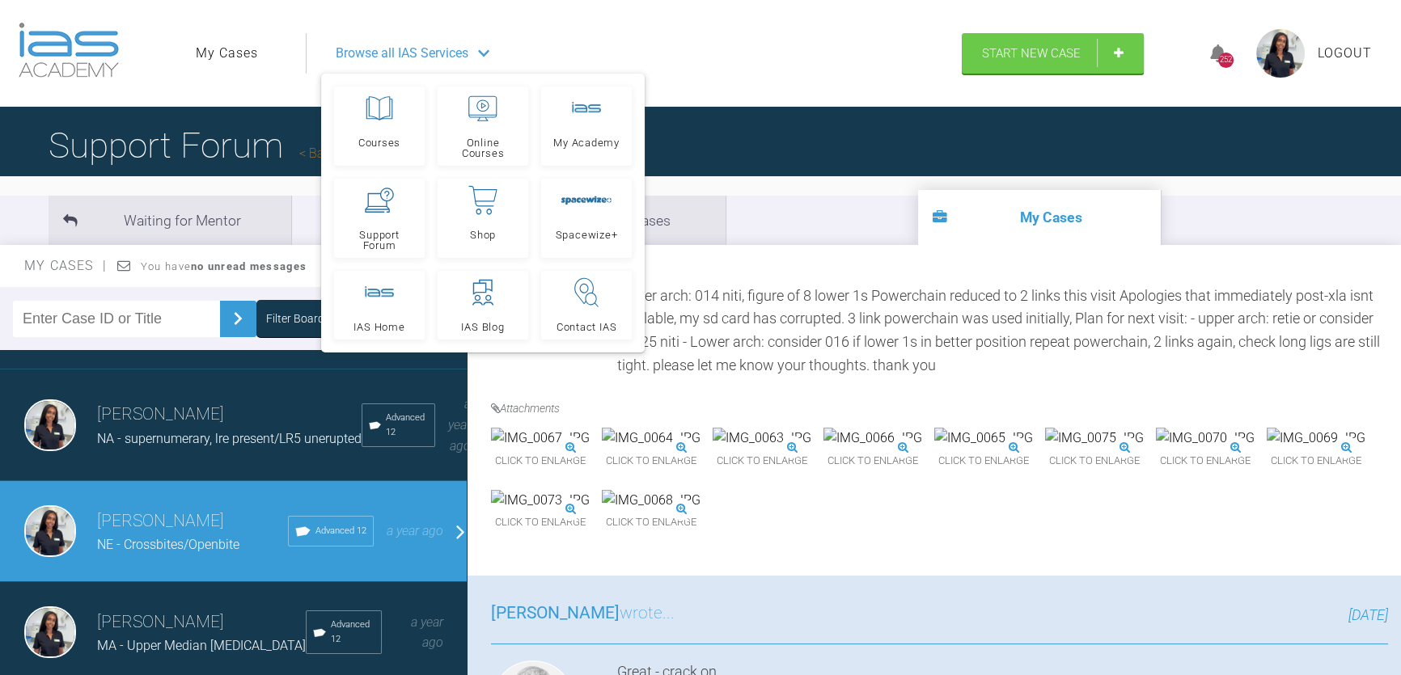
scroll to position [588, 0]
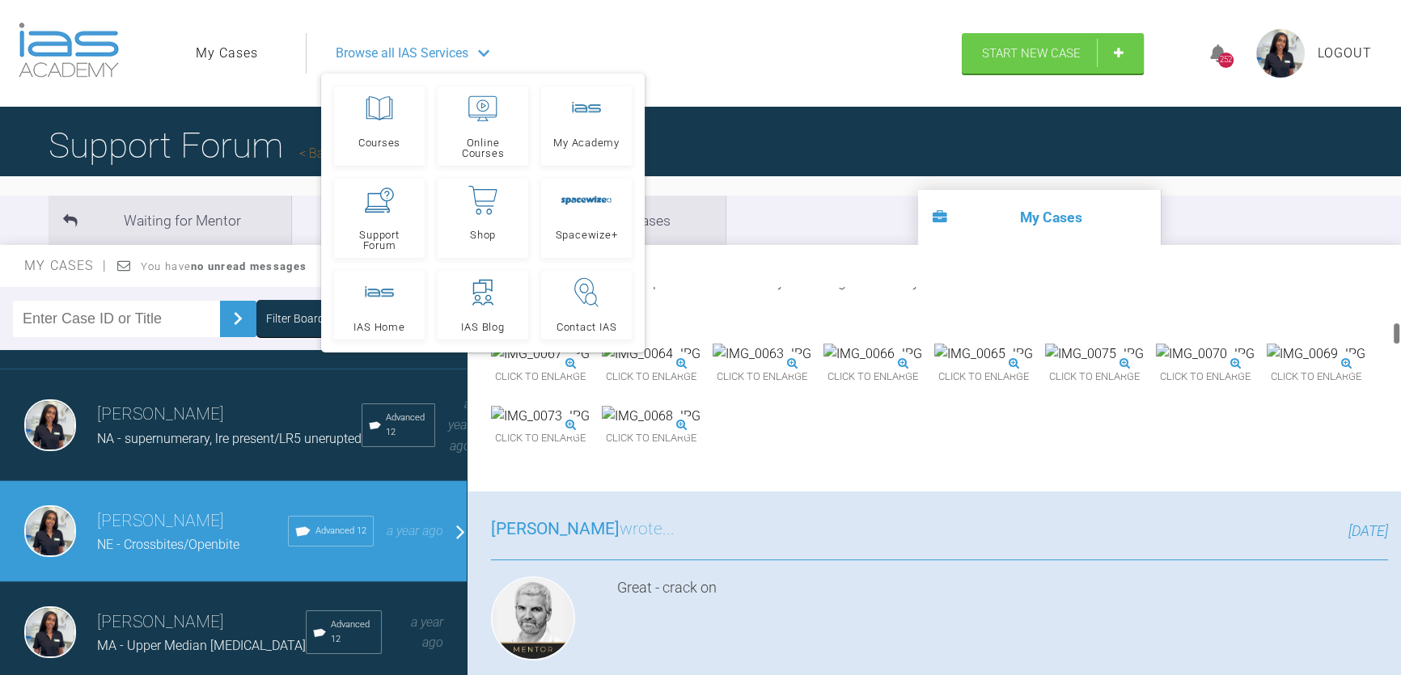
click at [570, 365] on img at bounding box center [540, 354] width 99 height 21
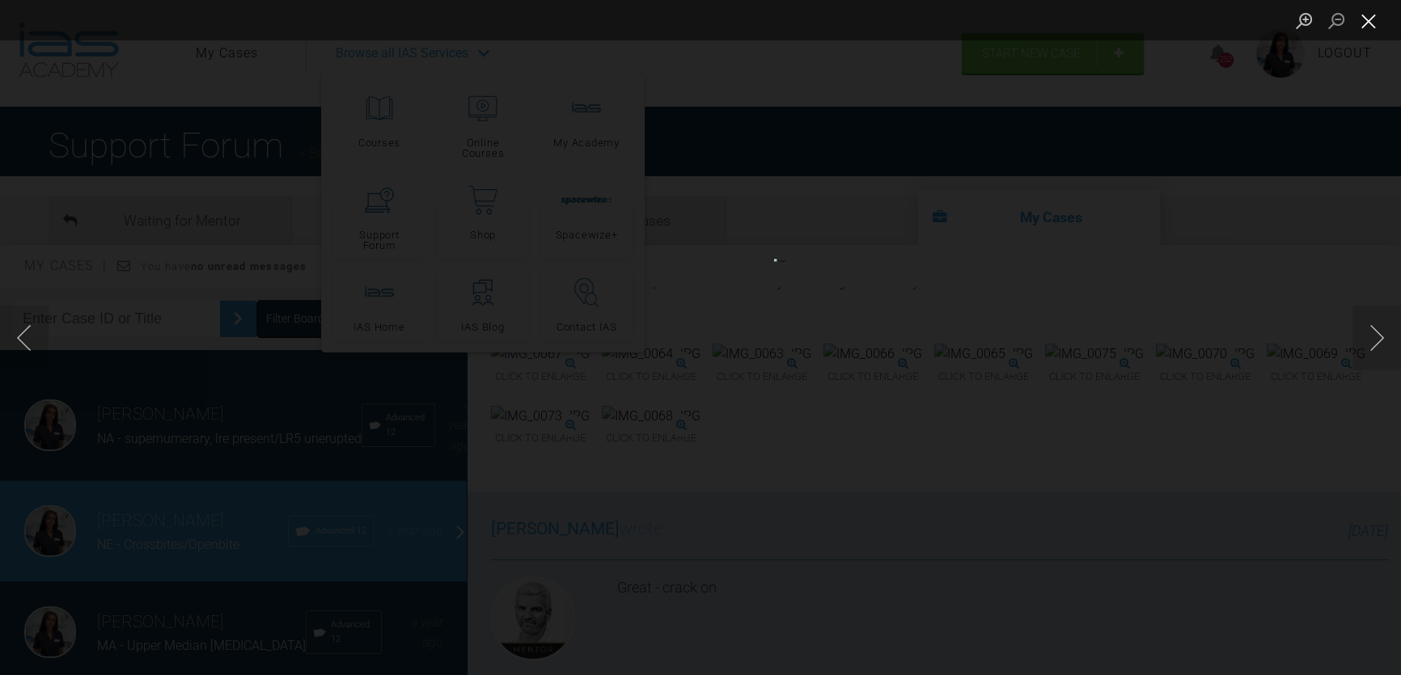
click at [1356, 19] on button "Close lightbox" at bounding box center [1368, 20] width 32 height 28
